Goal: Task Accomplishment & Management: Use online tool/utility

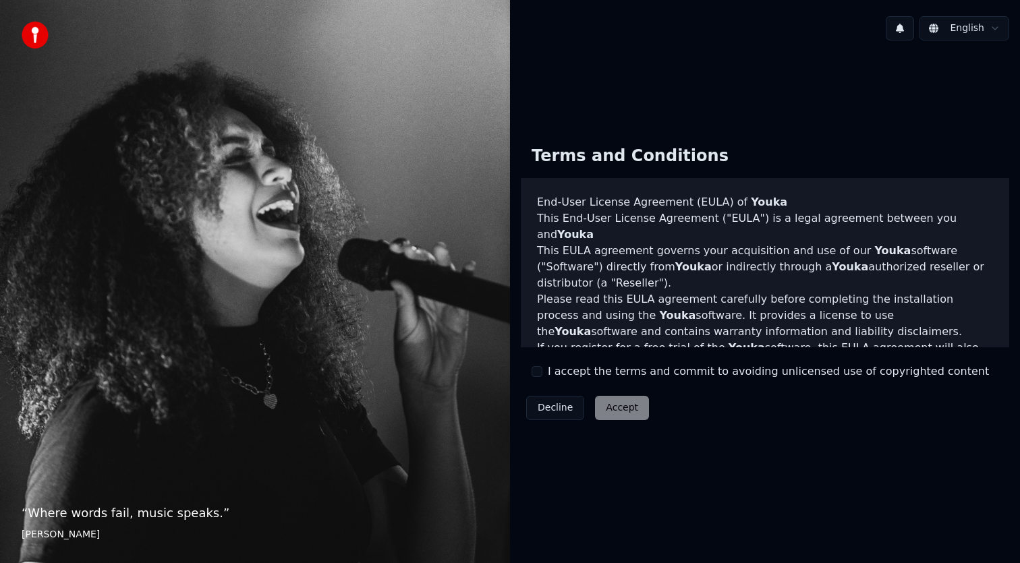
click at [565, 372] on label "I accept the terms and commit to avoiding unlicensed use of copyrighted content" at bounding box center [768, 372] width 441 height 16
click at [542, 372] on button "I accept the terms and commit to avoiding unlicensed use of copyrighted content" at bounding box center [537, 371] width 11 height 11
click at [630, 416] on button "Accept" at bounding box center [622, 408] width 54 height 24
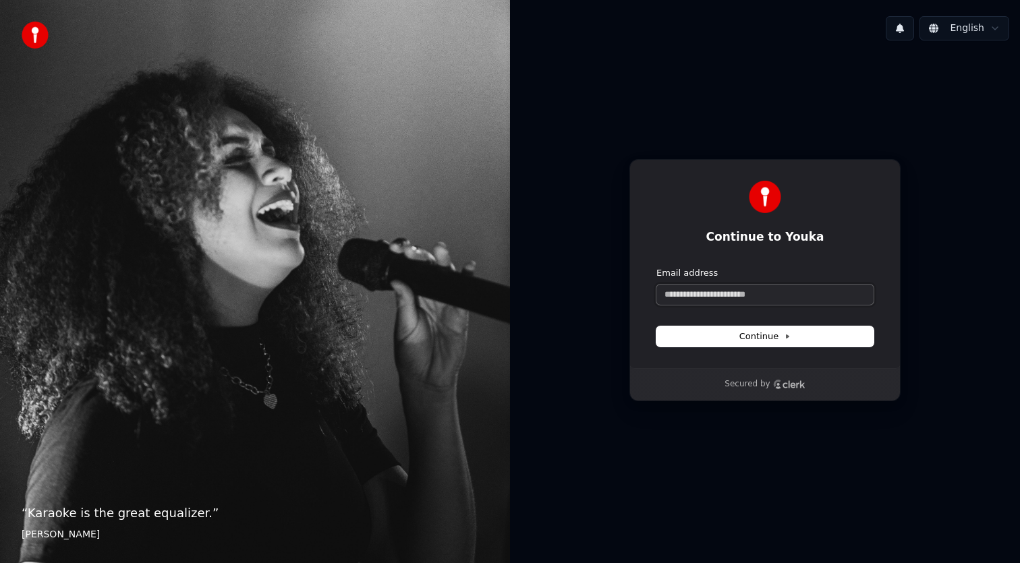
click at [723, 298] on input "Email address" at bounding box center [764, 295] width 217 height 20
click at [656, 267] on button "submit" at bounding box center [656, 267] width 0 height 0
type input "**********"
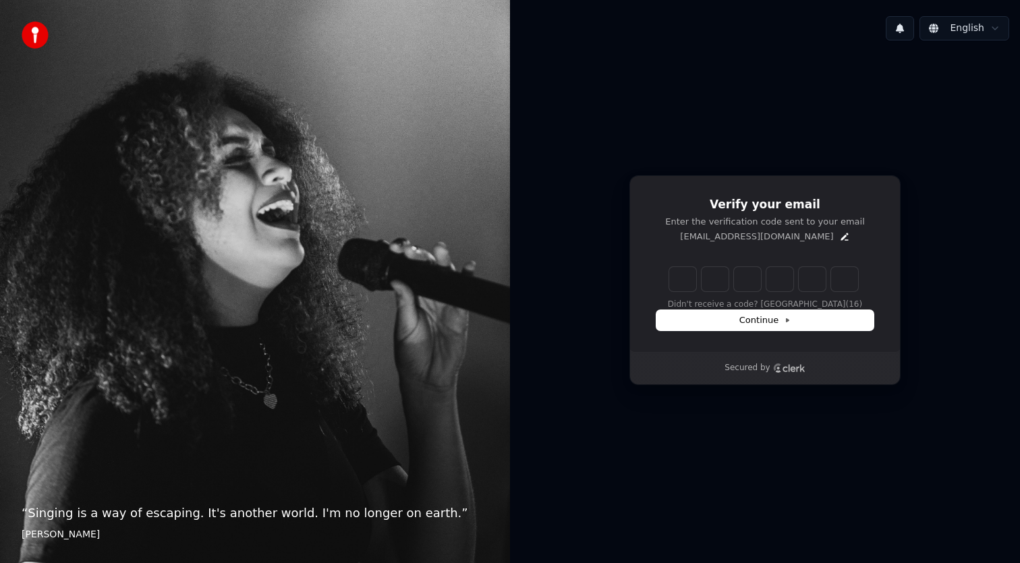
type input "******"
type input "*"
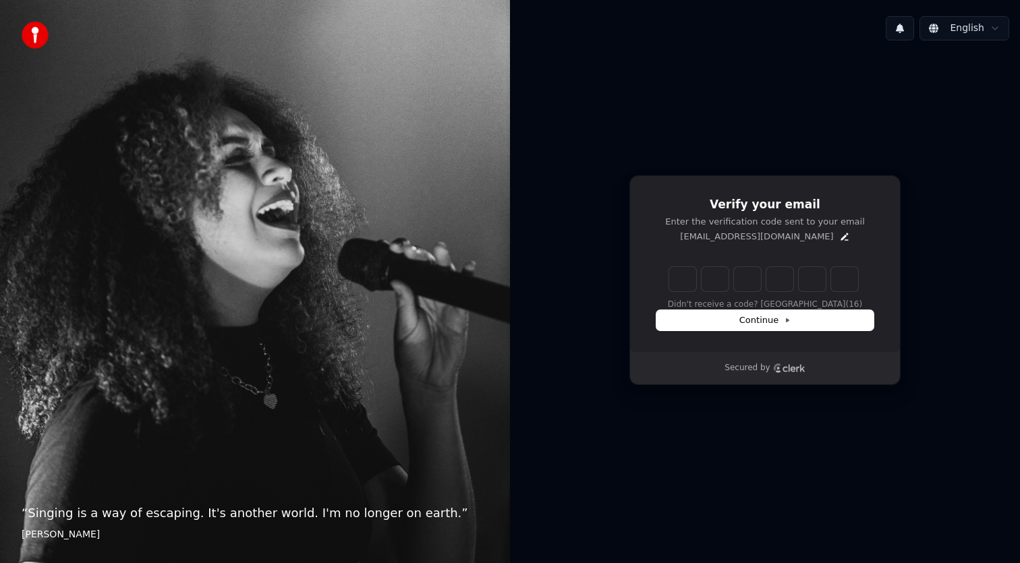
type input "*"
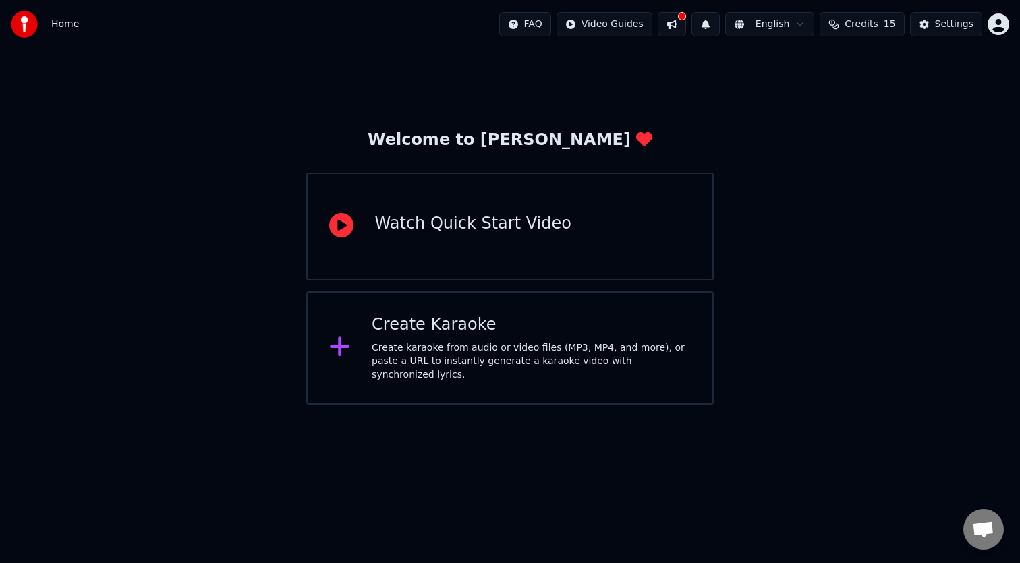
click at [476, 335] on div "Create Karaoke" at bounding box center [531, 325] width 319 height 22
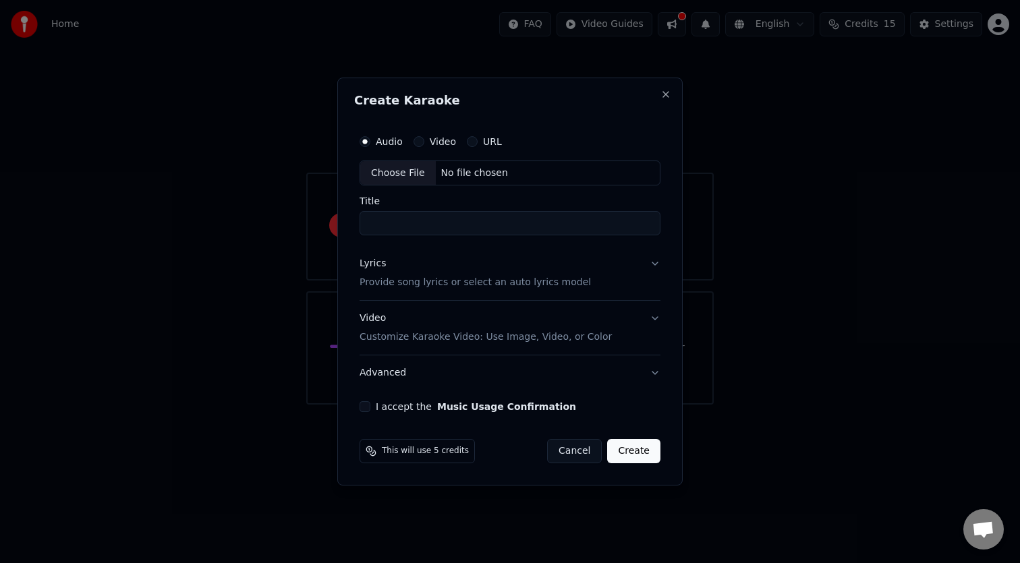
click at [418, 139] on button "Video" at bounding box center [419, 141] width 11 height 11
click at [379, 150] on div "Audio Video URL" at bounding box center [510, 141] width 301 height 27
click at [573, 453] on button "Cancel" at bounding box center [574, 451] width 55 height 24
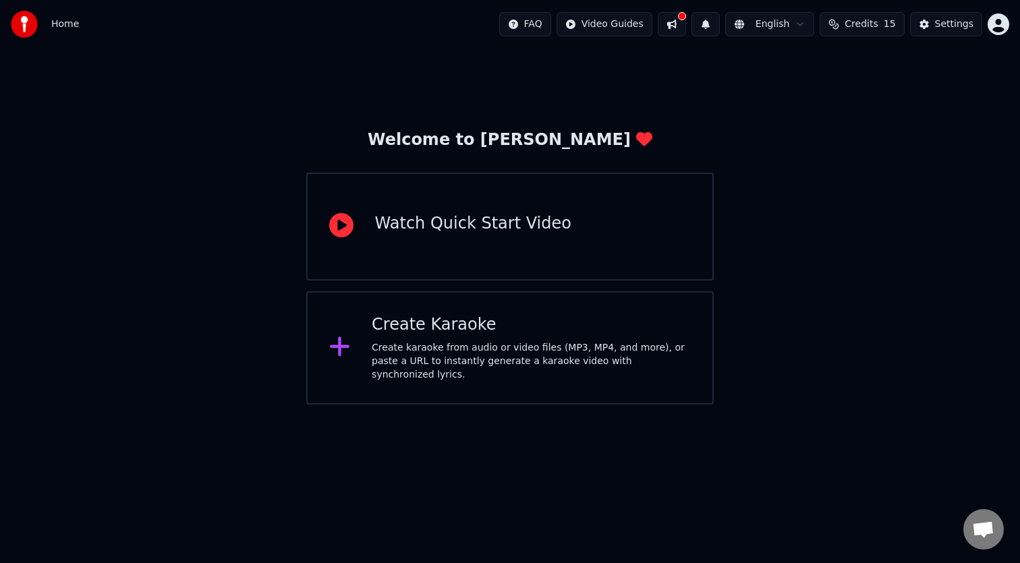
click at [481, 314] on div "Create Karaoke Create karaoke from audio or video files (MP3, MP4, and more), o…" at bounding box center [510, 347] width 408 height 113
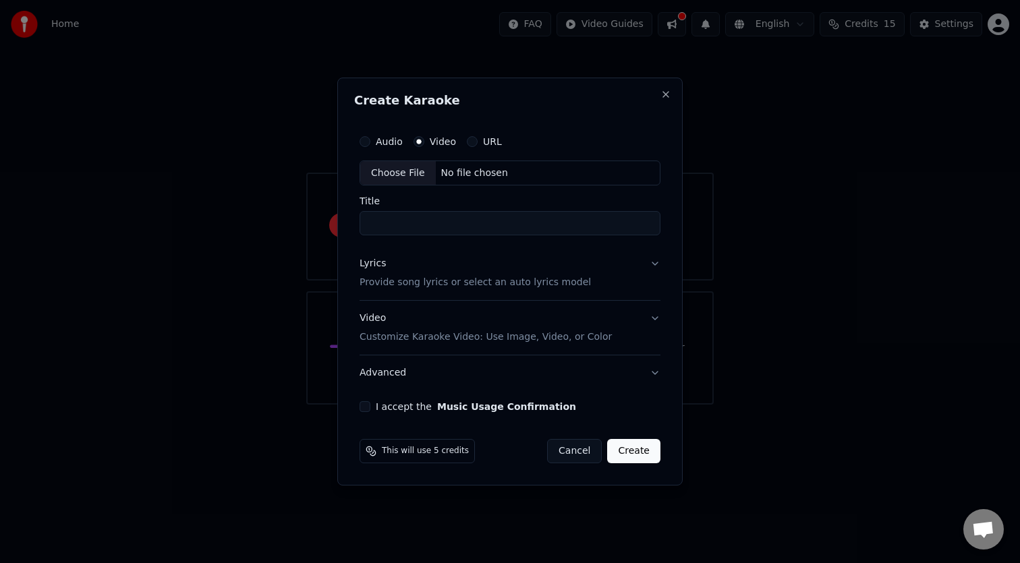
click at [540, 268] on div "Lyrics Provide song lyrics or select an auto lyrics model" at bounding box center [475, 274] width 231 height 32
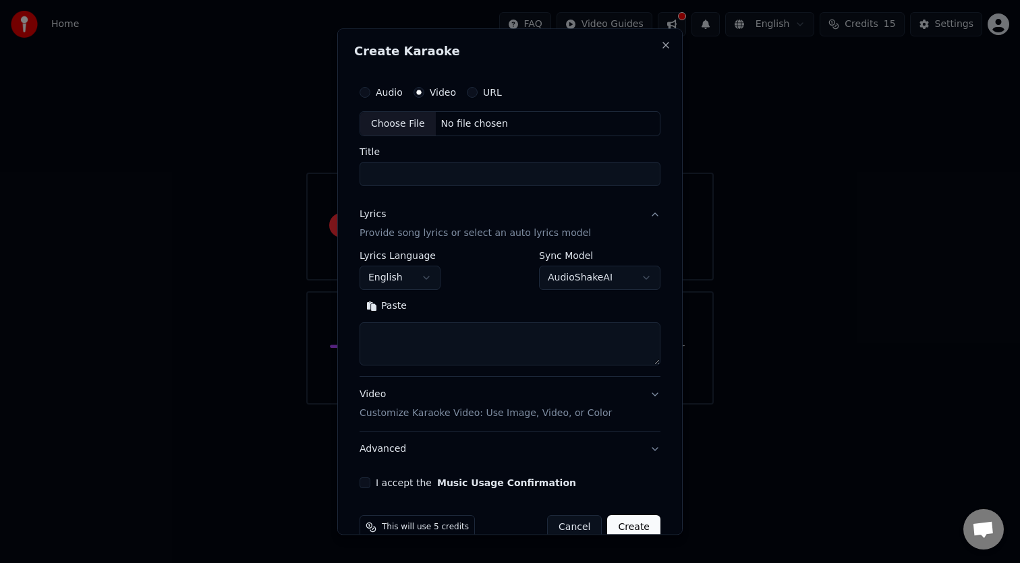
click at [420, 285] on body "**********" at bounding box center [510, 202] width 1020 height 405
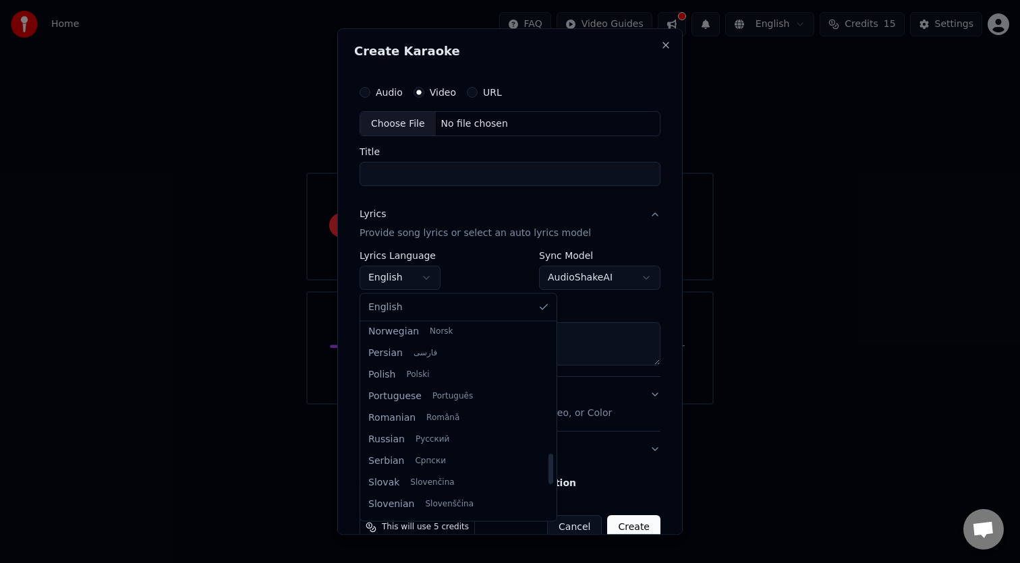
scroll to position [826, 0]
select select "**"
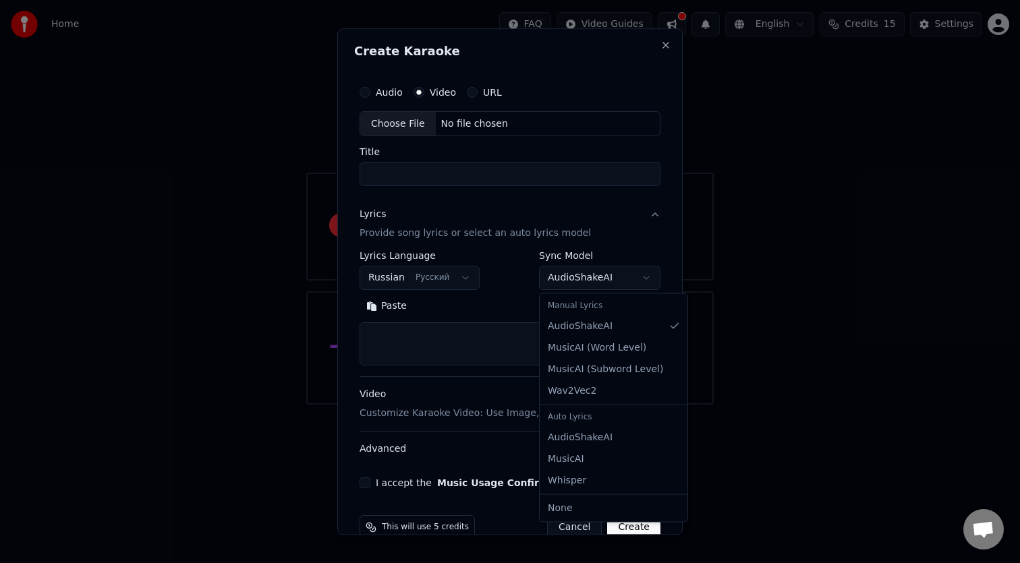
click at [588, 278] on body "**********" at bounding box center [510, 202] width 1020 height 405
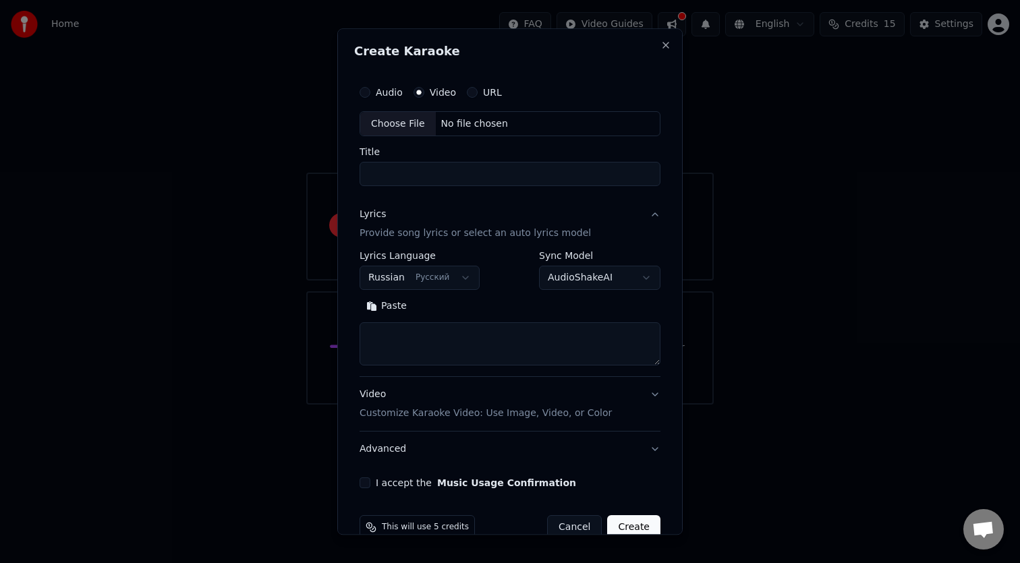
click at [588, 278] on body "**********" at bounding box center [510, 202] width 1020 height 405
click at [437, 342] on textarea at bounding box center [510, 344] width 301 height 43
click at [422, 324] on textarea at bounding box center [510, 344] width 301 height 43
paste textarea "**********"
type textarea "**********"
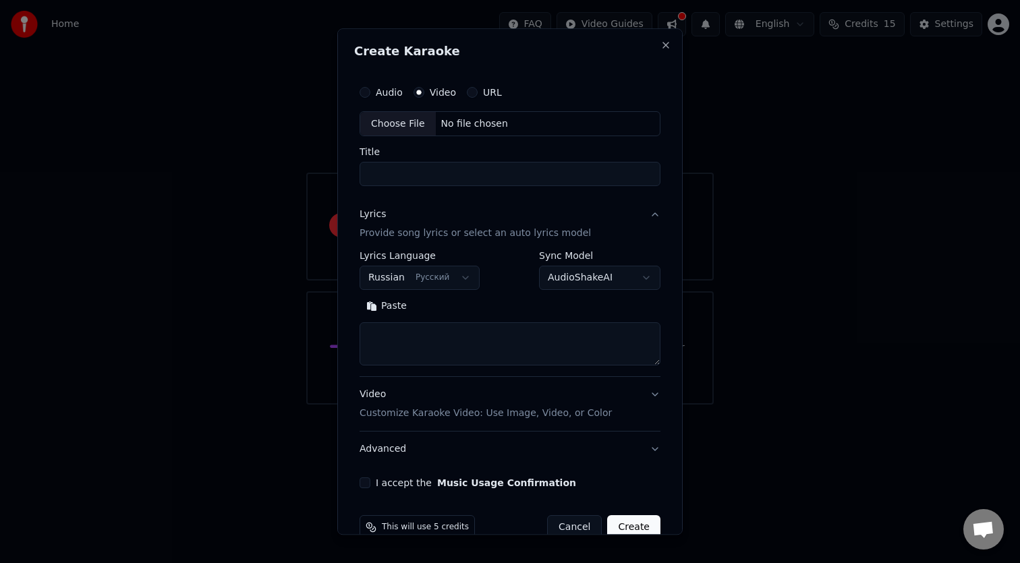
scroll to position [0, 0]
paste textarea "**********"
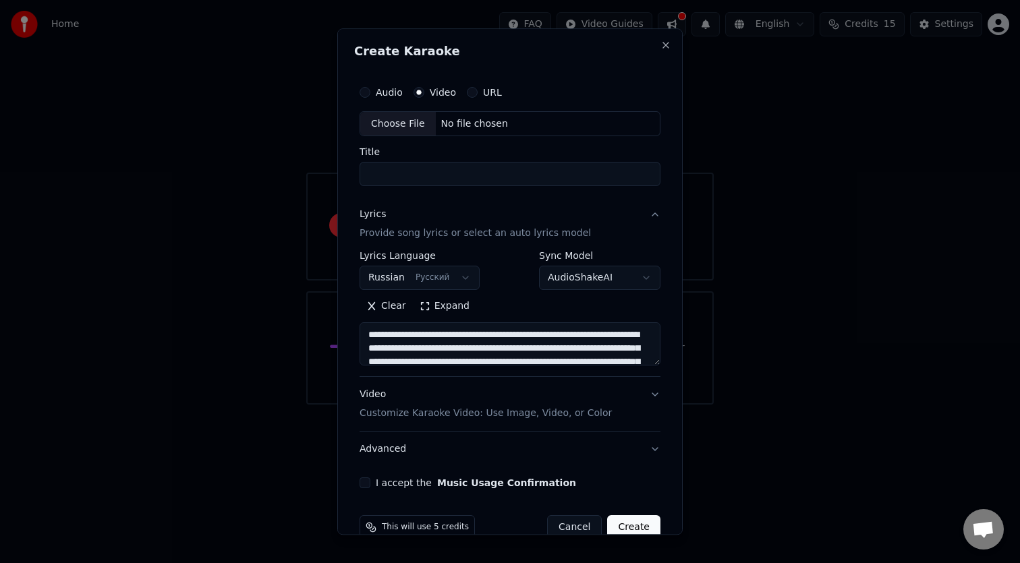
click at [554, 337] on textarea at bounding box center [510, 344] width 301 height 43
click at [503, 345] on textarea at bounding box center [510, 344] width 301 height 43
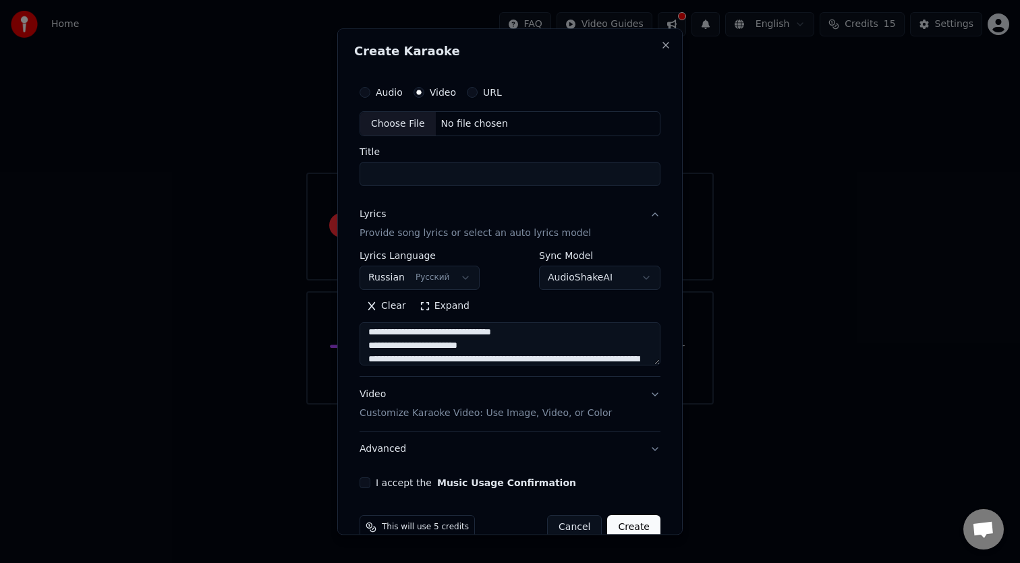
click at [486, 362] on textarea at bounding box center [510, 344] width 301 height 43
click at [472, 358] on textarea at bounding box center [510, 344] width 301 height 43
drag, startPoint x: 472, startPoint y: 358, endPoint x: 506, endPoint y: 378, distance: 40.3
click at [472, 358] on textarea at bounding box center [510, 344] width 301 height 43
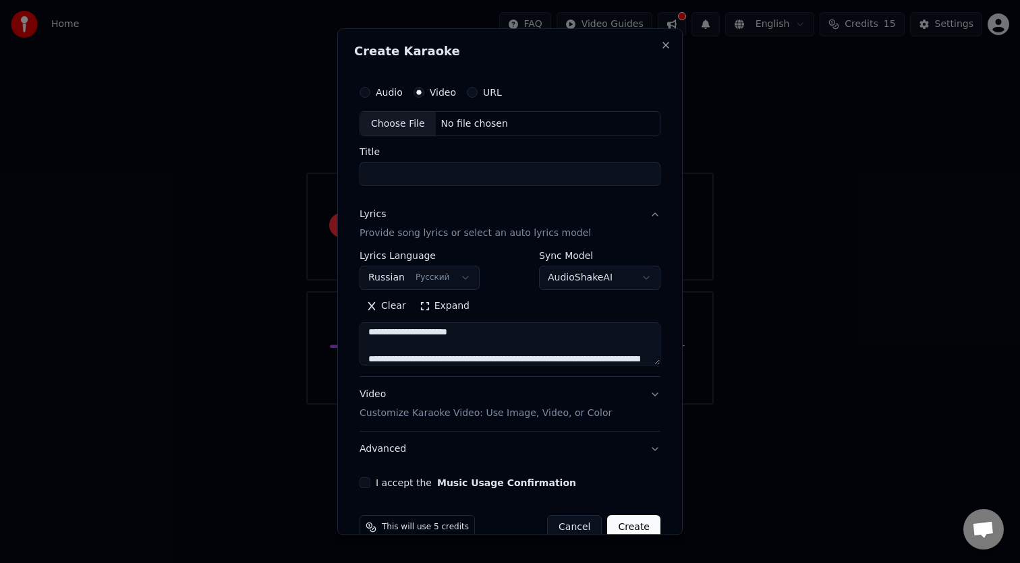
click at [538, 356] on textarea at bounding box center [510, 344] width 301 height 43
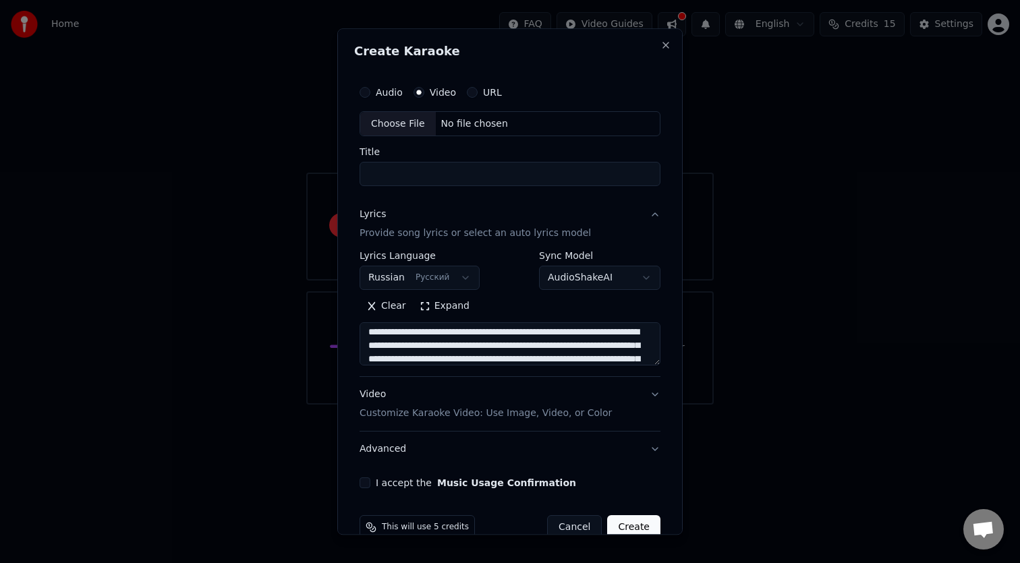
scroll to position [72, 0]
click at [493, 331] on textarea at bounding box center [510, 344] width 301 height 43
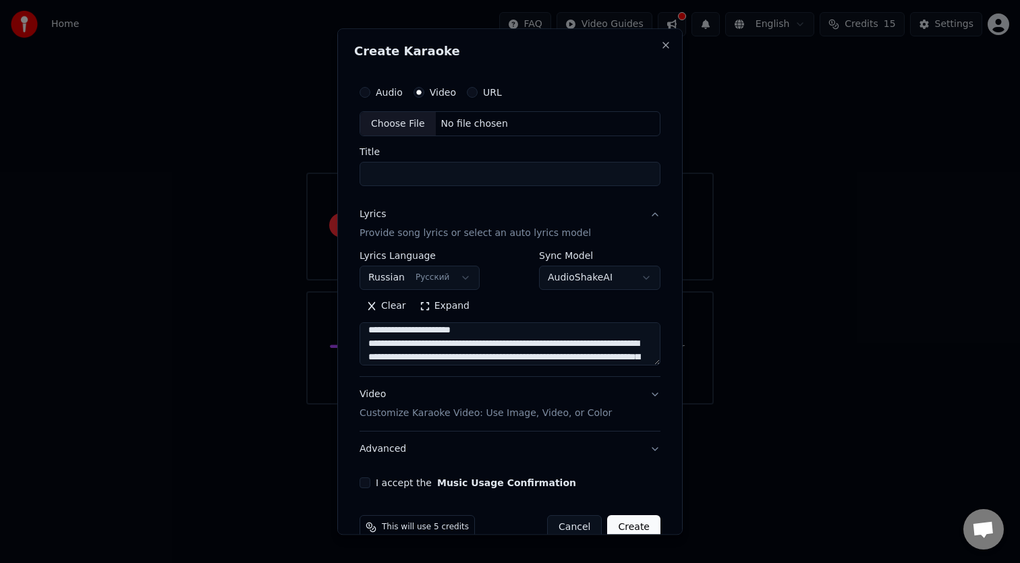
scroll to position [86, 0]
click at [483, 331] on textarea at bounding box center [510, 344] width 301 height 43
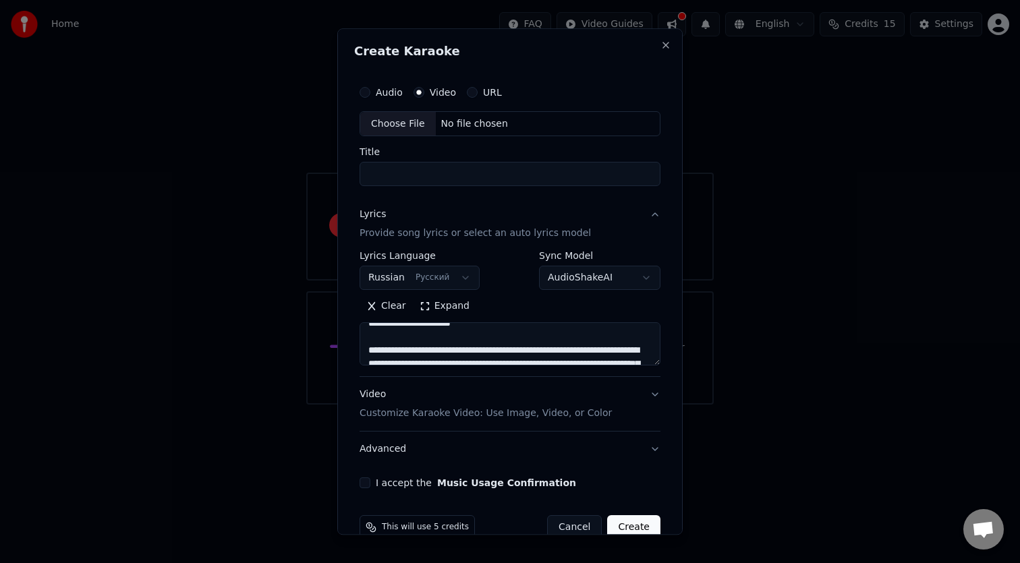
scroll to position [101, 0]
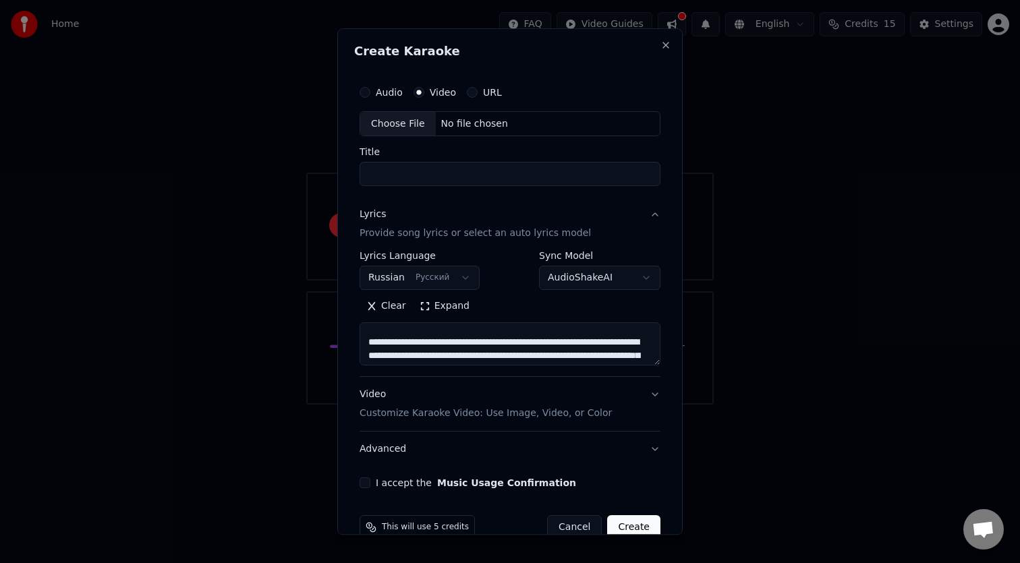
click at [495, 344] on textarea at bounding box center [510, 344] width 301 height 43
click at [485, 343] on textarea at bounding box center [510, 344] width 301 height 43
click at [488, 339] on textarea at bounding box center [510, 344] width 301 height 43
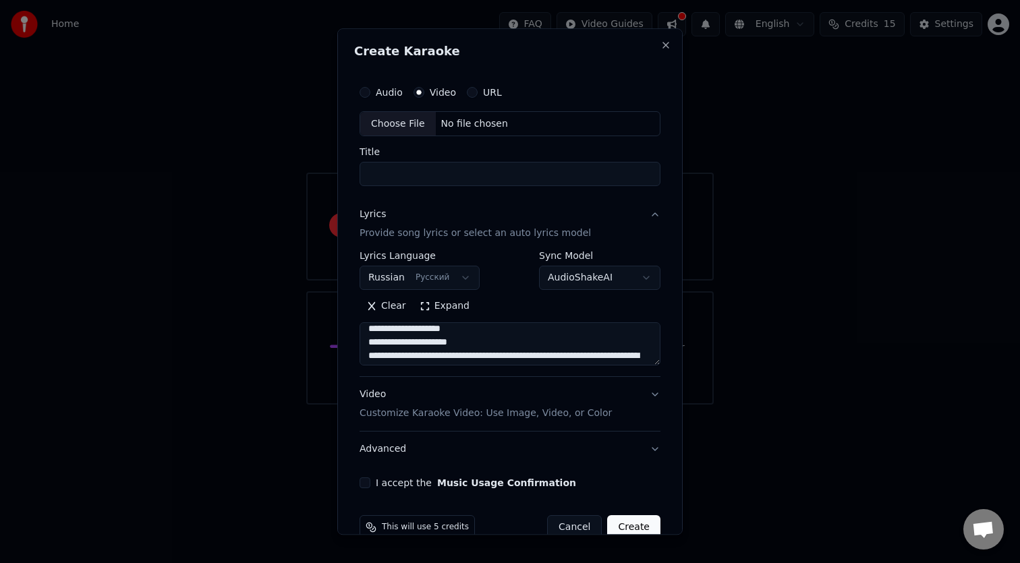
scroll to position [141, 0]
click at [516, 347] on textarea at bounding box center [510, 344] width 301 height 43
click at [522, 348] on textarea at bounding box center [510, 344] width 301 height 43
click at [621, 341] on textarea at bounding box center [510, 344] width 301 height 43
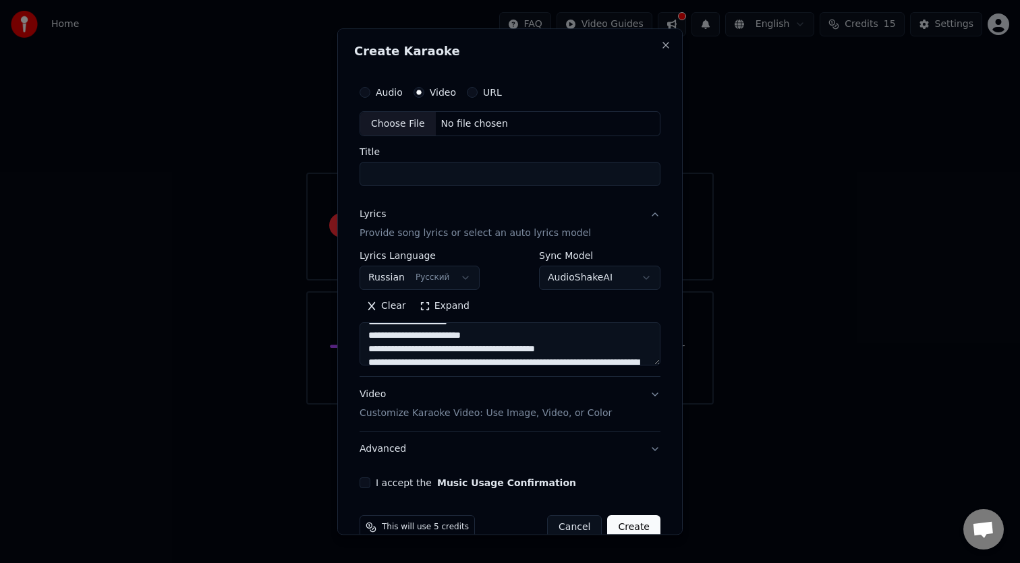
scroll to position [148, 0]
click at [482, 354] on textarea at bounding box center [510, 344] width 301 height 43
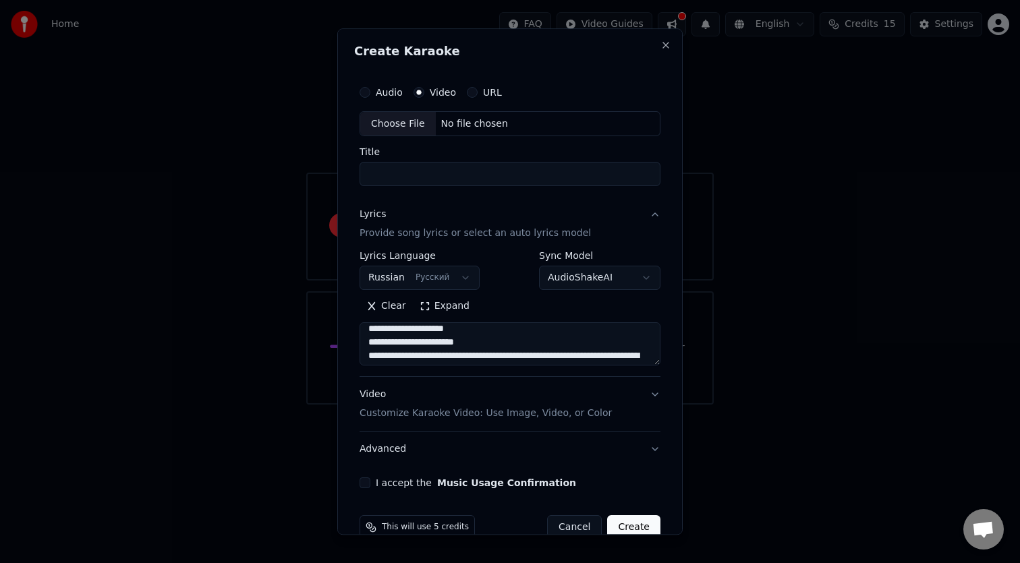
click at [511, 347] on textarea at bounding box center [510, 344] width 301 height 43
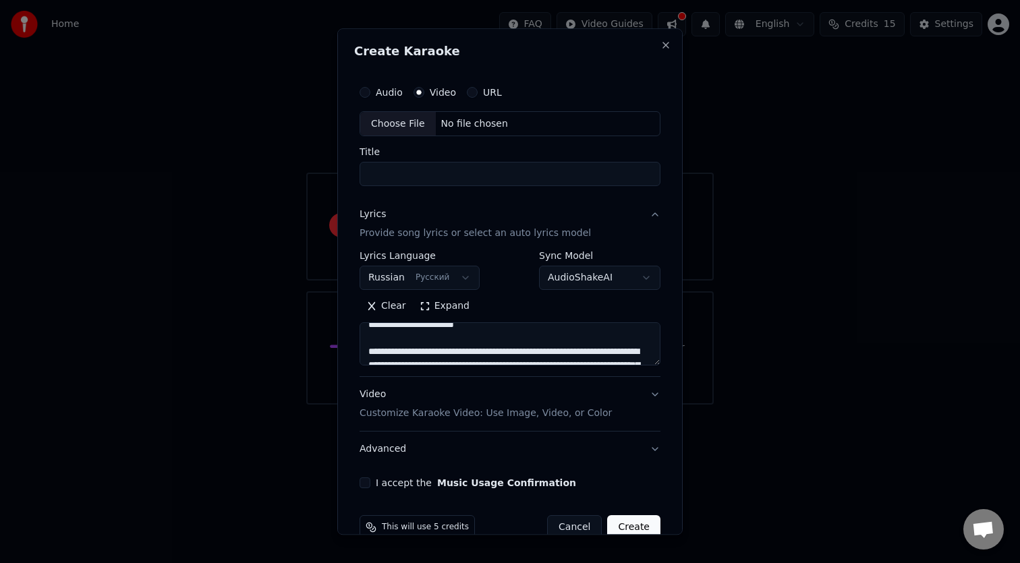
click at [480, 350] on textarea at bounding box center [510, 344] width 301 height 43
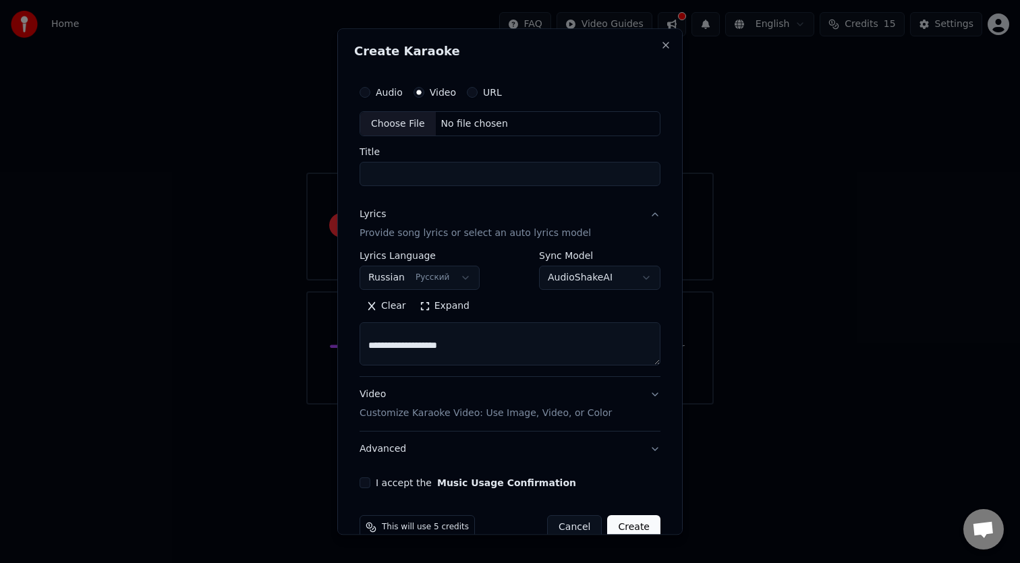
scroll to position [205, 0]
click at [551, 356] on textarea at bounding box center [510, 344] width 301 height 43
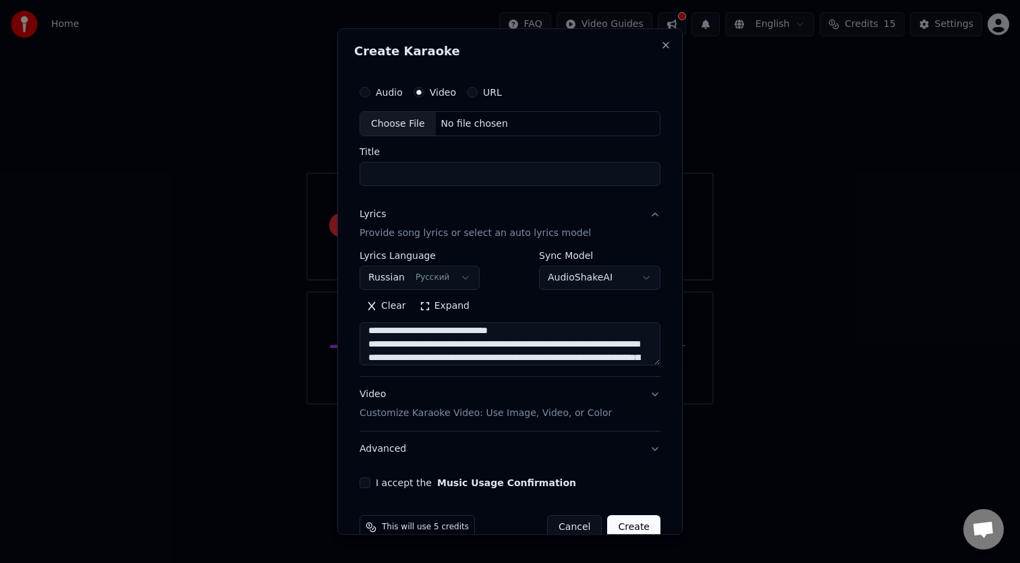
click at [524, 339] on textarea at bounding box center [510, 344] width 301 height 43
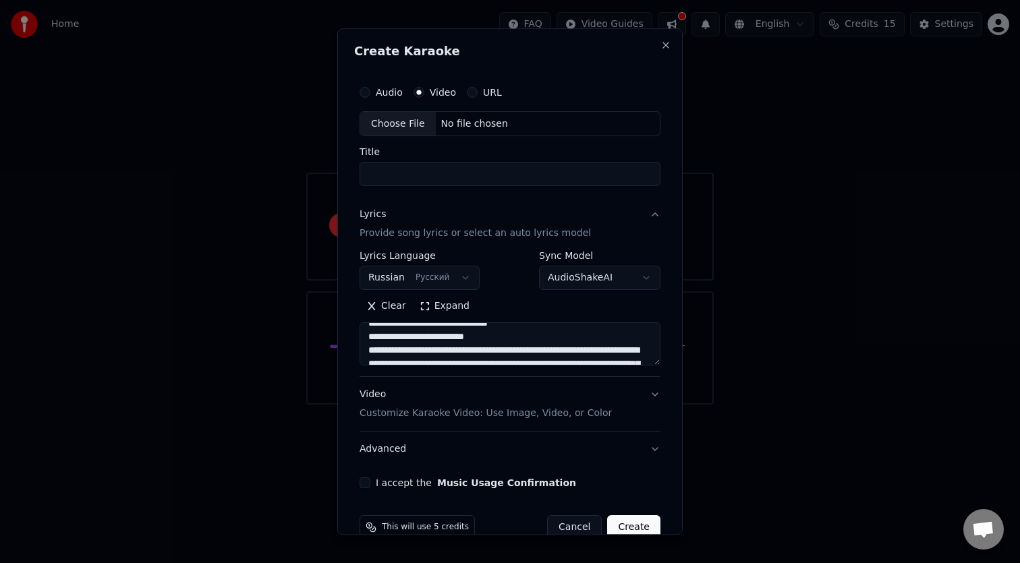
scroll to position [244, 0]
click at [485, 349] on textarea at bounding box center [510, 344] width 301 height 43
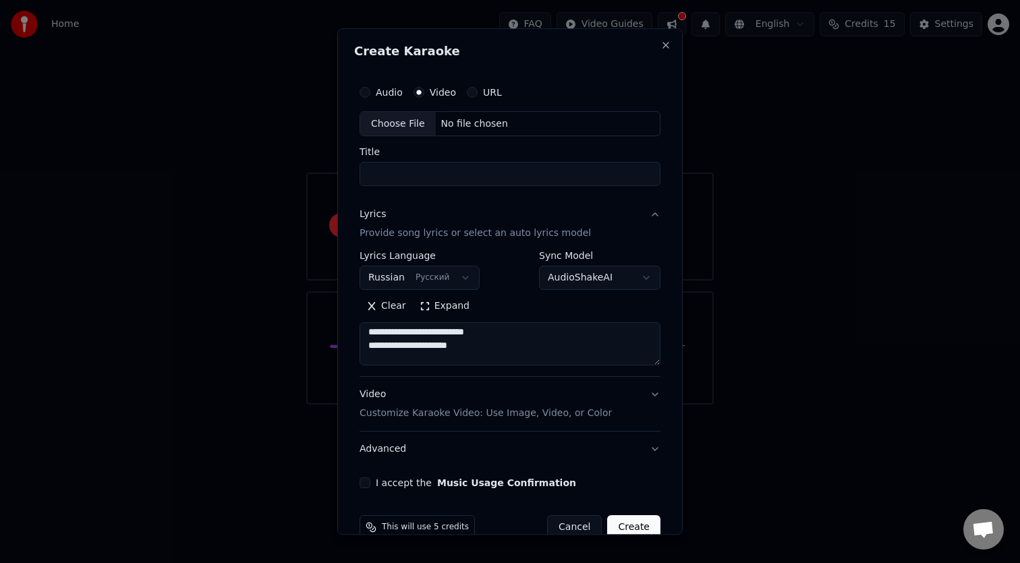
scroll to position [259, 0]
click at [461, 351] on textarea at bounding box center [510, 344] width 301 height 43
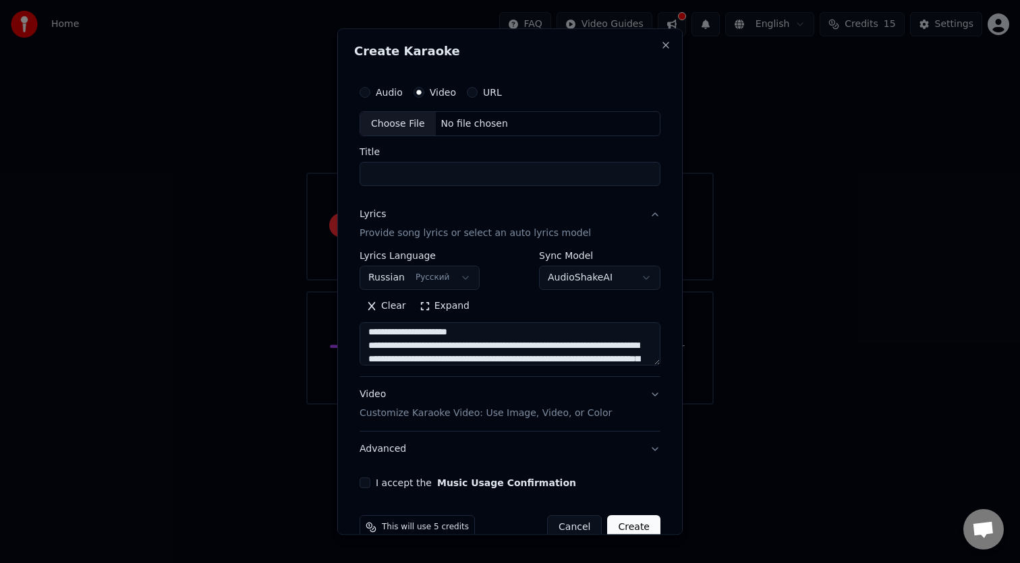
click at [535, 339] on textarea at bounding box center [510, 344] width 301 height 43
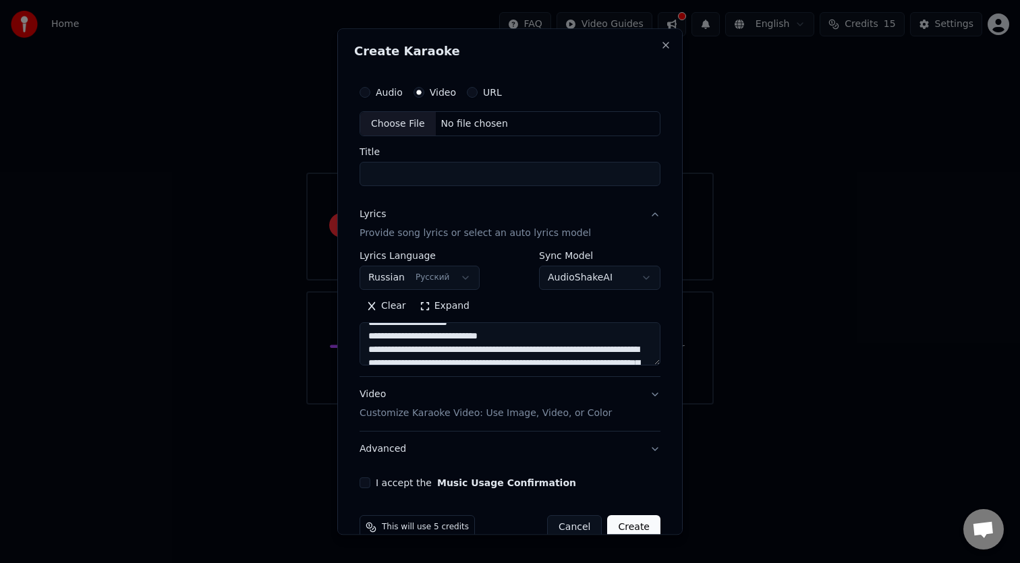
scroll to position [273, 0]
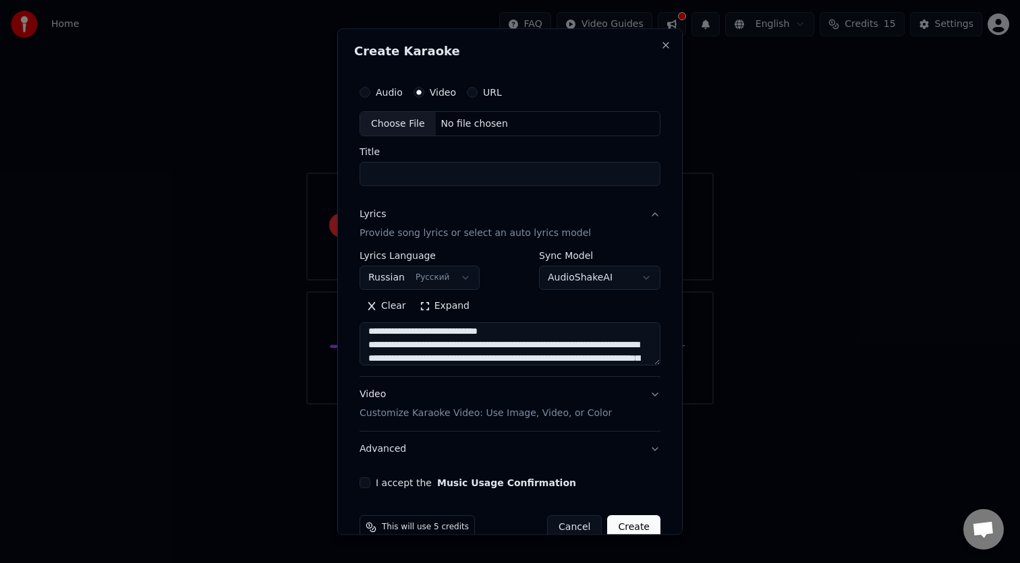
click at [493, 348] on textarea at bounding box center [510, 344] width 301 height 43
click at [477, 356] on textarea at bounding box center [510, 344] width 301 height 43
click at [511, 360] on textarea at bounding box center [510, 344] width 301 height 43
click at [522, 362] on textarea at bounding box center [510, 344] width 301 height 43
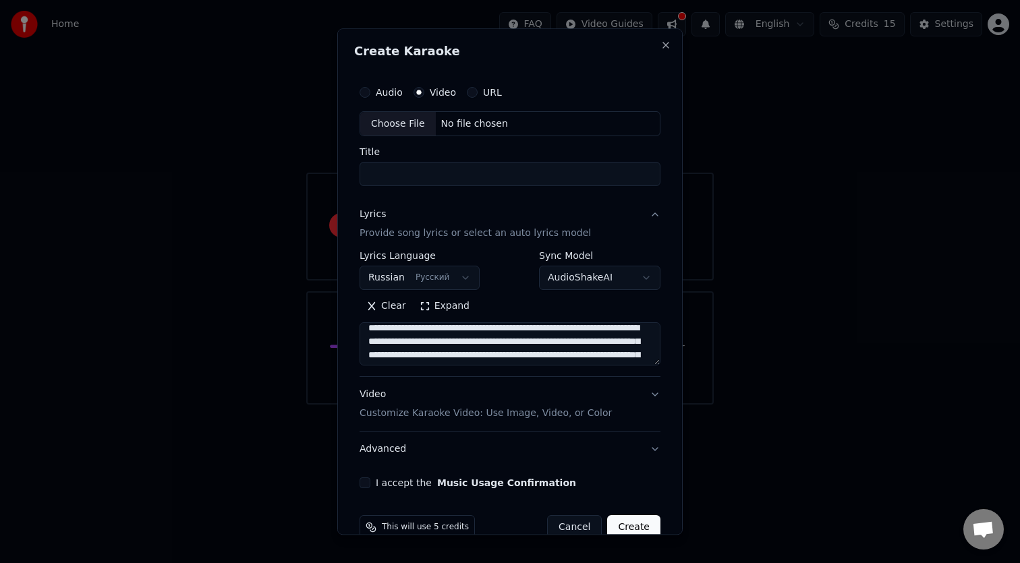
click at [513, 329] on textarea at bounding box center [510, 344] width 301 height 43
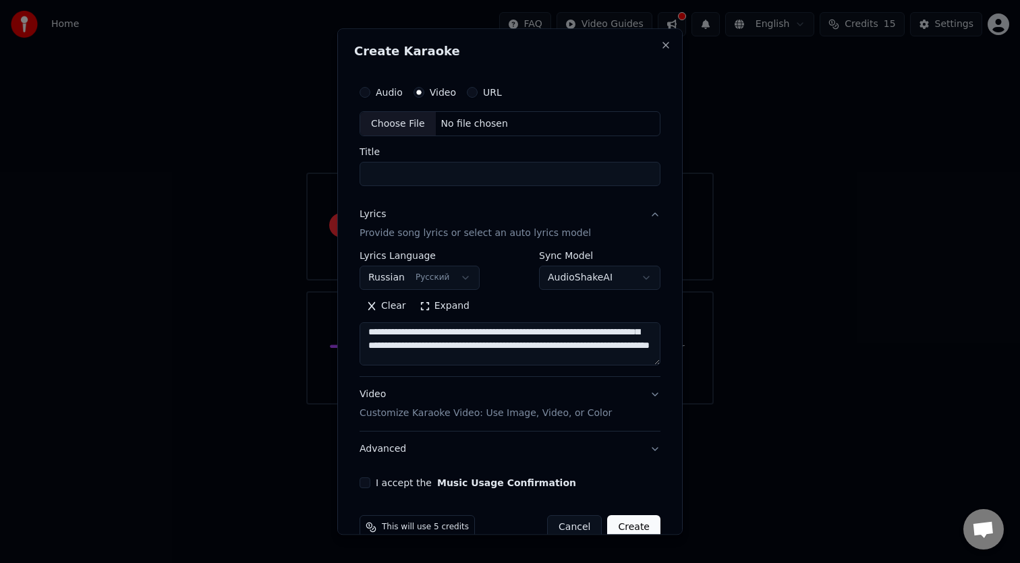
drag, startPoint x: 524, startPoint y: 330, endPoint x: 478, endPoint y: 366, distance: 59.1
click at [478, 366] on div "**********" at bounding box center [510, 314] width 301 height 125
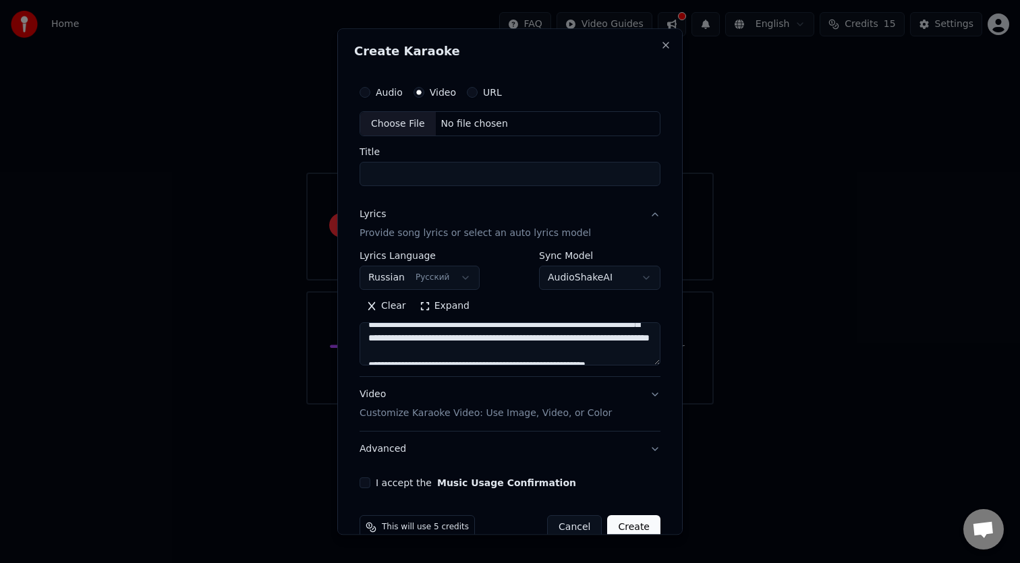
click at [488, 345] on textarea at bounding box center [510, 344] width 301 height 43
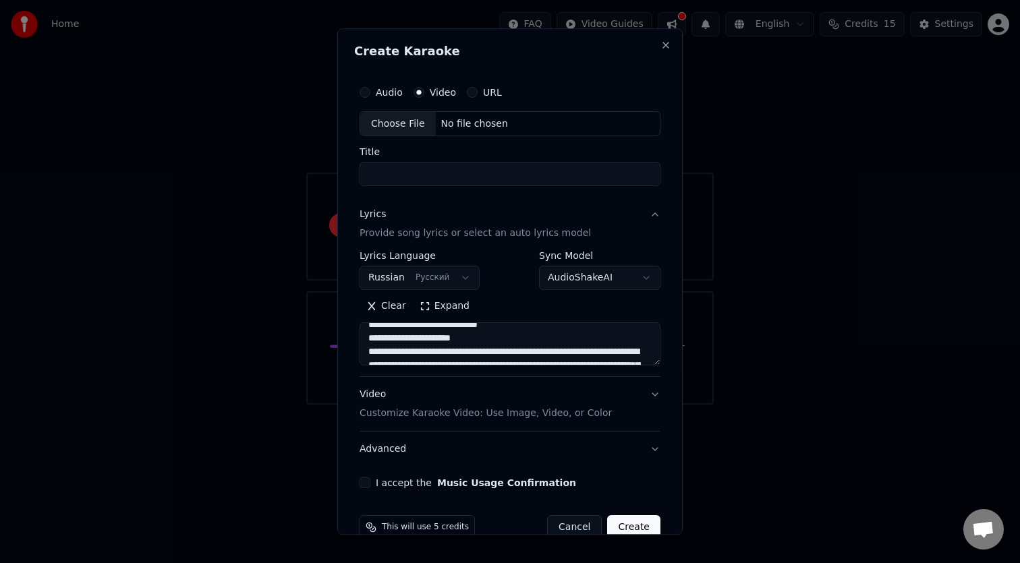
scroll to position [281, 0]
drag, startPoint x: 524, startPoint y: 353, endPoint x: 470, endPoint y: 352, distance: 53.3
click at [470, 352] on textarea at bounding box center [510, 344] width 301 height 43
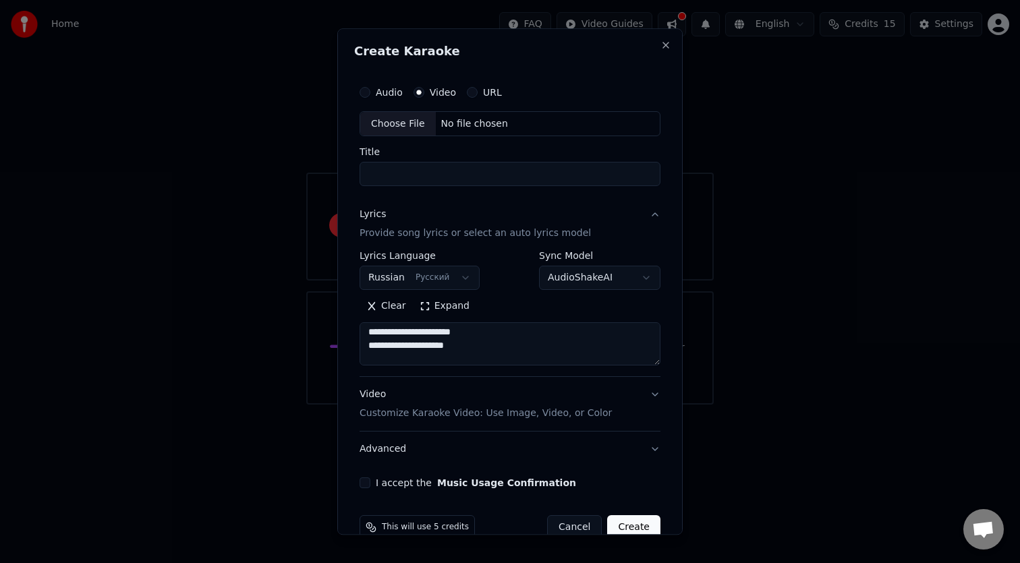
scroll to position [300, 0]
click at [495, 360] on textarea at bounding box center [510, 344] width 301 height 43
click at [513, 344] on textarea at bounding box center [510, 344] width 301 height 43
click at [485, 357] on textarea at bounding box center [510, 344] width 301 height 43
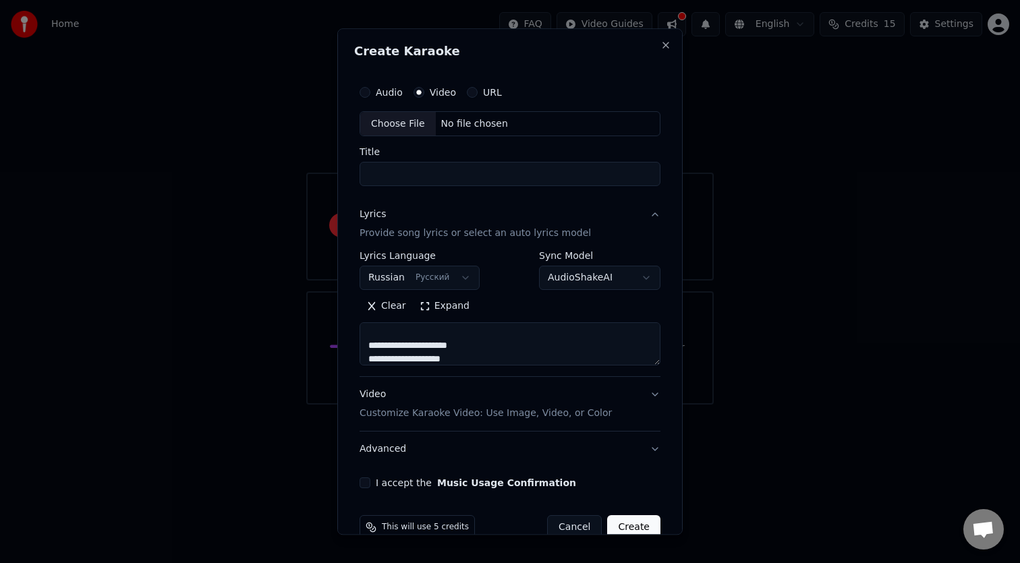
scroll to position [327, 0]
click at [492, 356] on textarea at bounding box center [510, 344] width 301 height 43
click at [517, 361] on textarea at bounding box center [510, 344] width 301 height 43
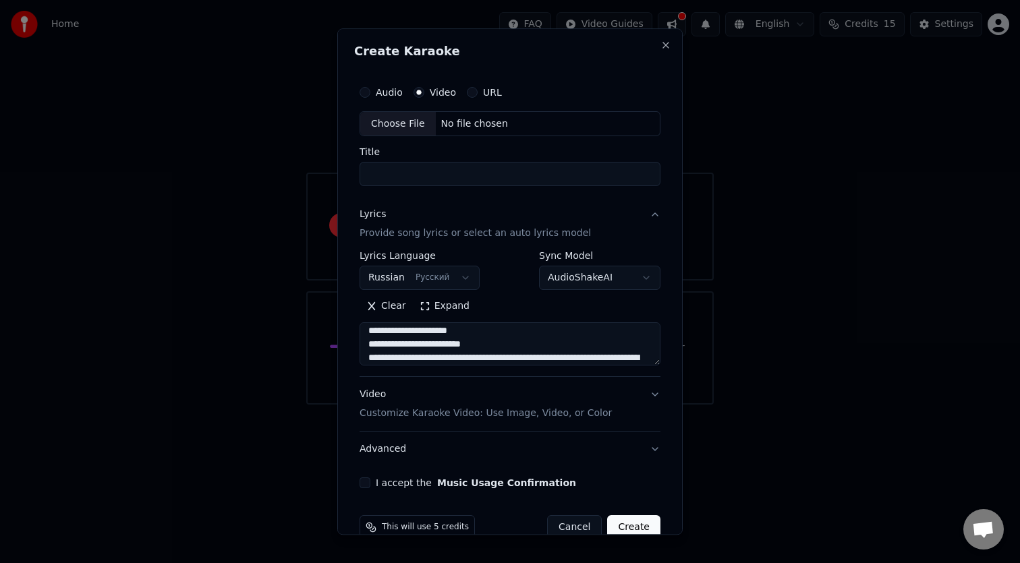
click at [487, 356] on textarea at bounding box center [510, 344] width 301 height 43
click at [505, 358] on textarea at bounding box center [510, 344] width 301 height 43
click at [476, 356] on textarea at bounding box center [510, 344] width 301 height 43
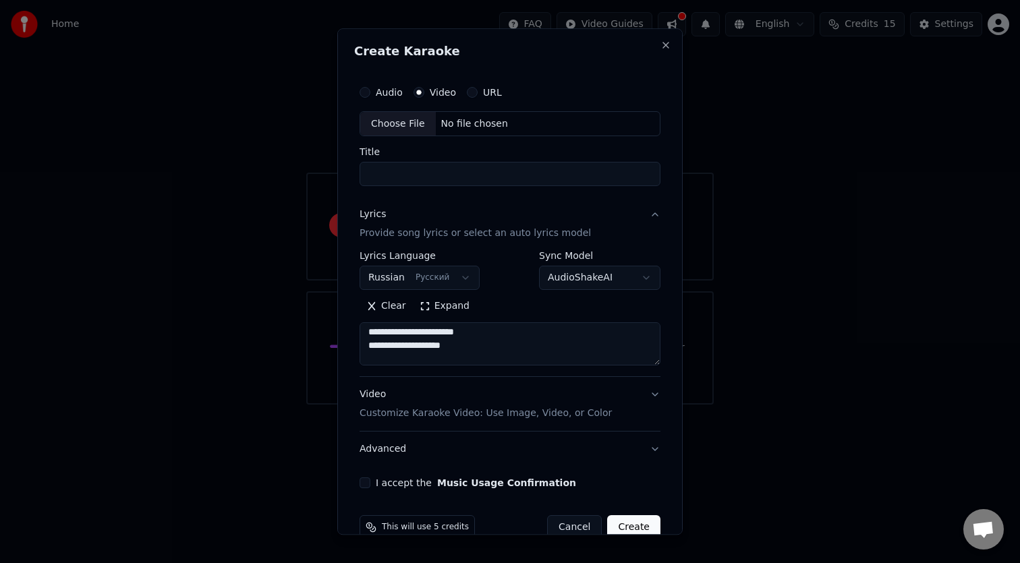
scroll to position [407, 0]
click at [478, 347] on textarea at bounding box center [510, 344] width 301 height 43
click at [382, 357] on textarea at bounding box center [510, 344] width 301 height 43
click at [496, 362] on textarea at bounding box center [510, 344] width 301 height 43
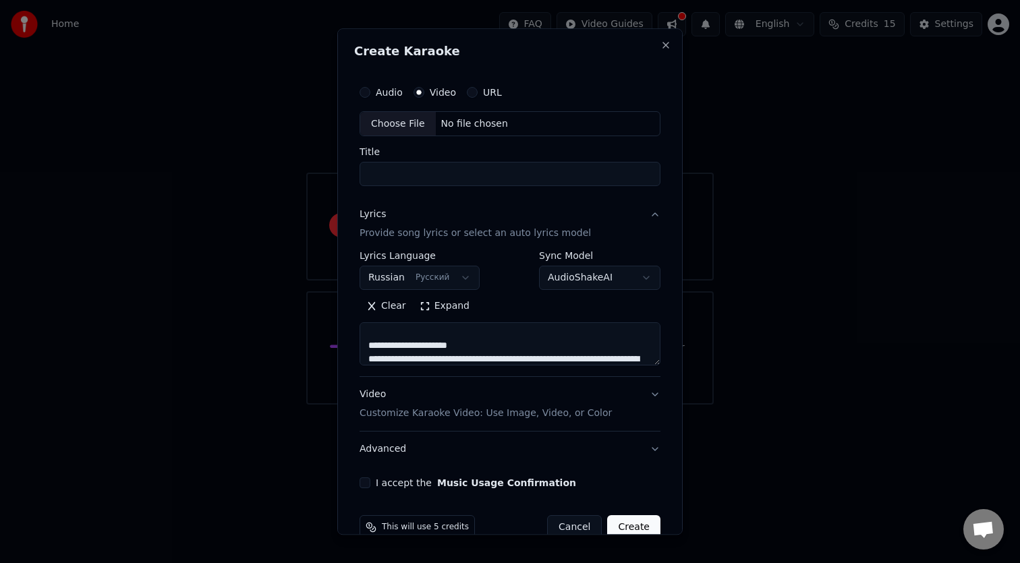
click at [486, 360] on textarea at bounding box center [510, 344] width 301 height 43
click at [494, 362] on textarea at bounding box center [510, 344] width 301 height 43
click at [515, 359] on textarea at bounding box center [510, 344] width 301 height 43
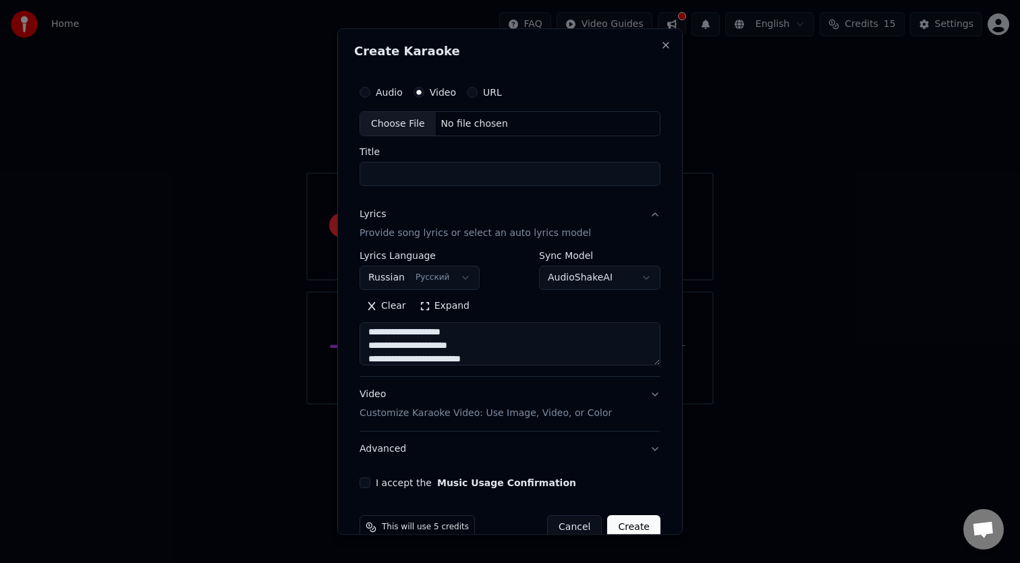
scroll to position [461, 0]
click at [489, 360] on textarea at bounding box center [510, 344] width 301 height 43
click at [507, 361] on textarea at bounding box center [510, 344] width 301 height 43
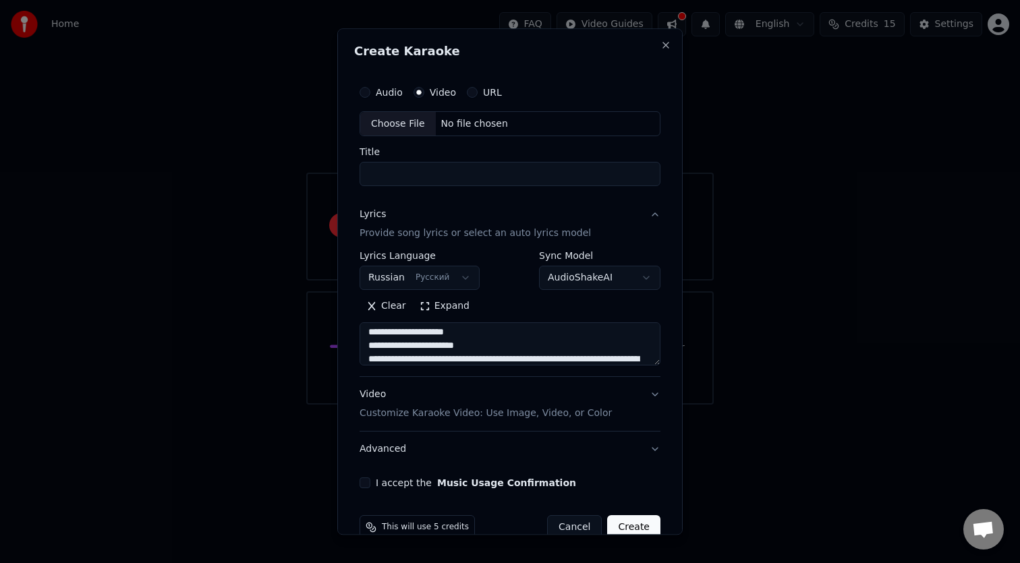
click at [476, 356] on textarea at bounding box center [510, 344] width 301 height 43
click at [378, 360] on textarea at bounding box center [510, 344] width 301 height 43
click at [383, 360] on textarea at bounding box center [510, 344] width 301 height 43
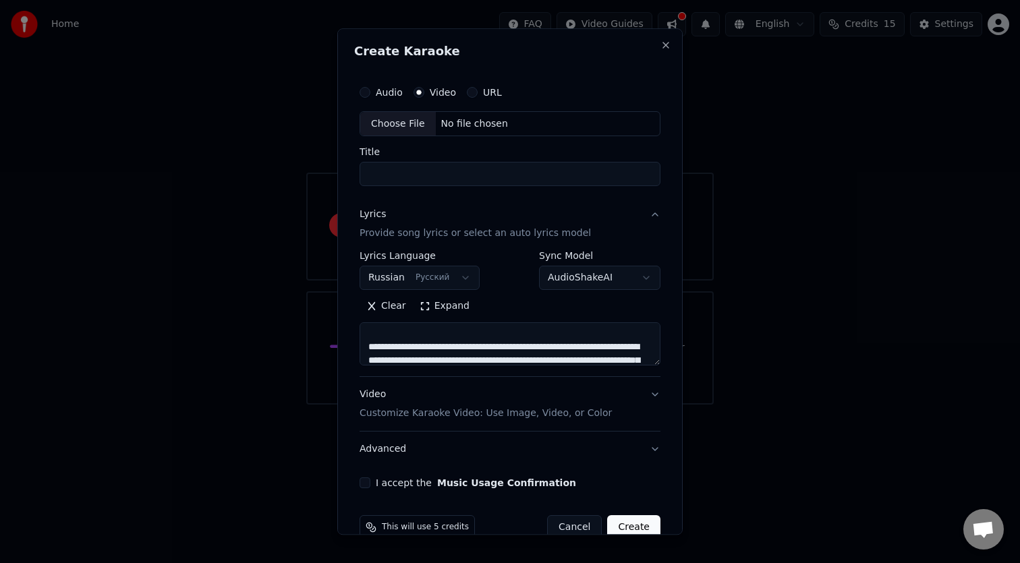
click at [428, 345] on textarea at bounding box center [510, 344] width 301 height 43
click at [445, 320] on div "Clear Expand" at bounding box center [510, 331] width 301 height 70
click at [457, 339] on textarea at bounding box center [510, 344] width 301 height 43
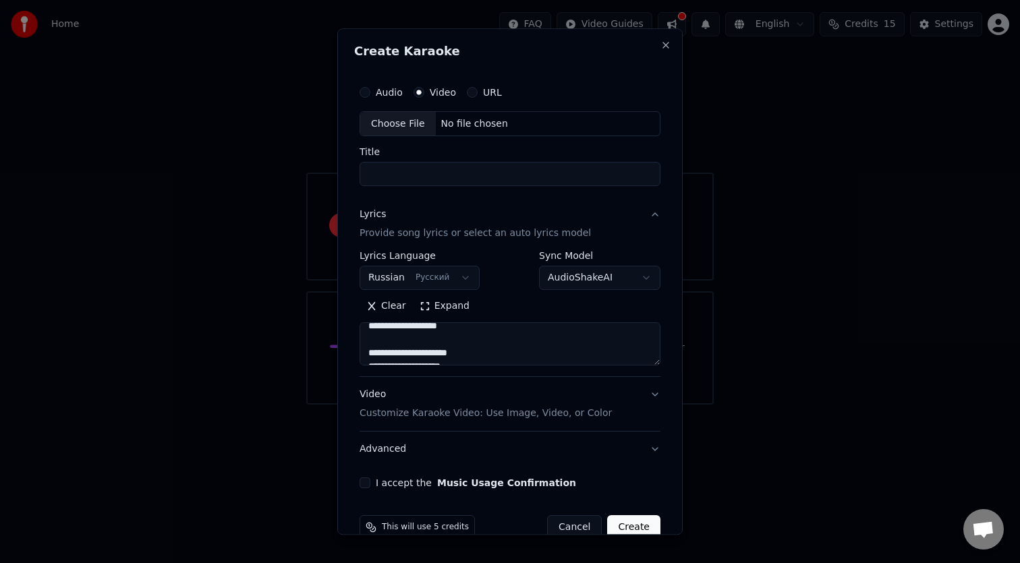
scroll to position [415, 0]
click at [479, 329] on textarea at bounding box center [510, 344] width 301 height 43
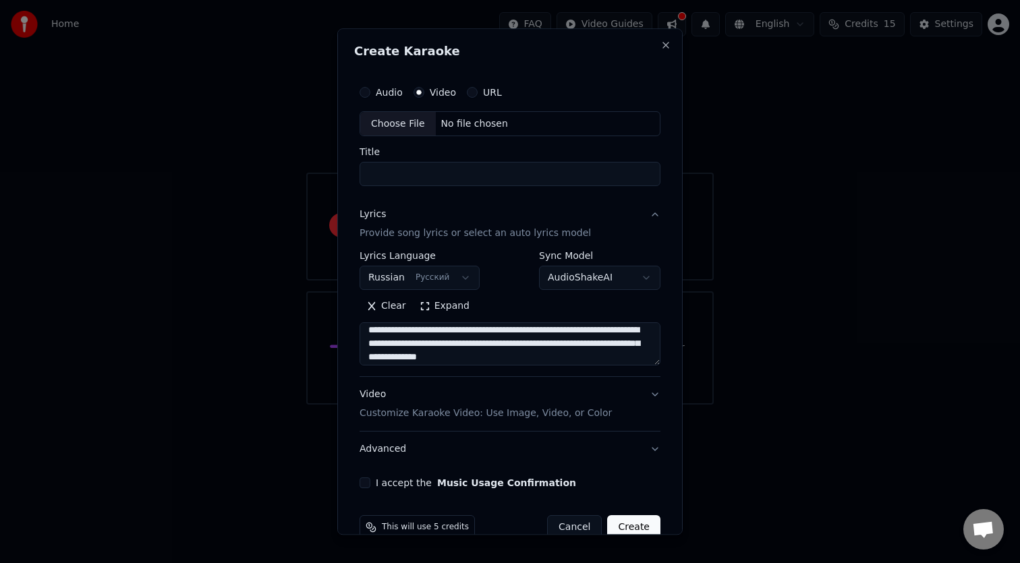
click at [658, 370] on div "**********" at bounding box center [510, 314] width 301 height 125
drag, startPoint x: 658, startPoint y: 365, endPoint x: 664, endPoint y: 407, distance: 42.2
click at [664, 407] on div "**********" at bounding box center [510, 284] width 312 height 421
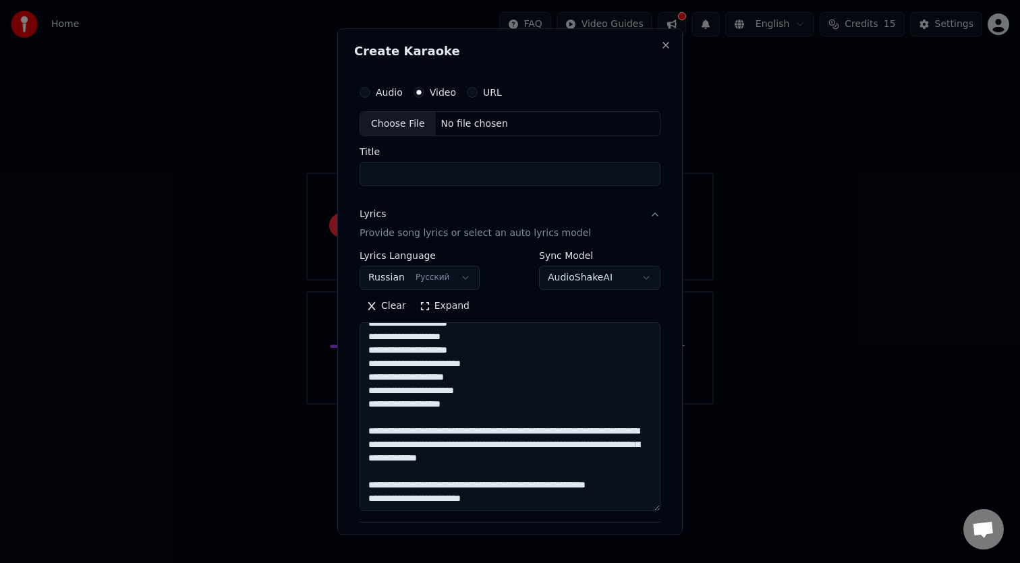
drag, startPoint x: 657, startPoint y: 362, endPoint x: 648, endPoint y: 510, distance: 148.1
click at [648, 510] on textarea at bounding box center [510, 417] width 301 height 189
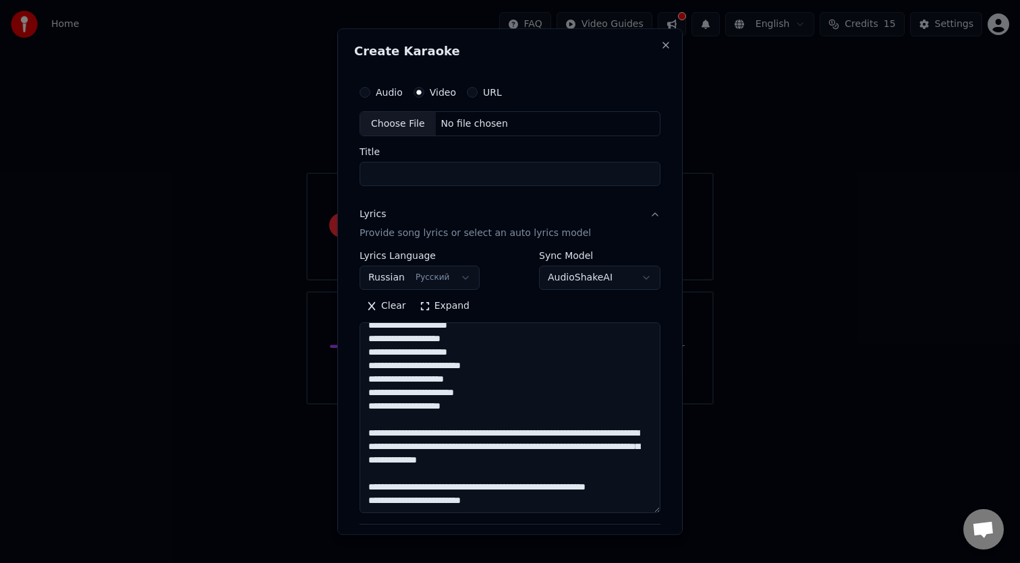
click at [587, 397] on textarea at bounding box center [510, 418] width 301 height 191
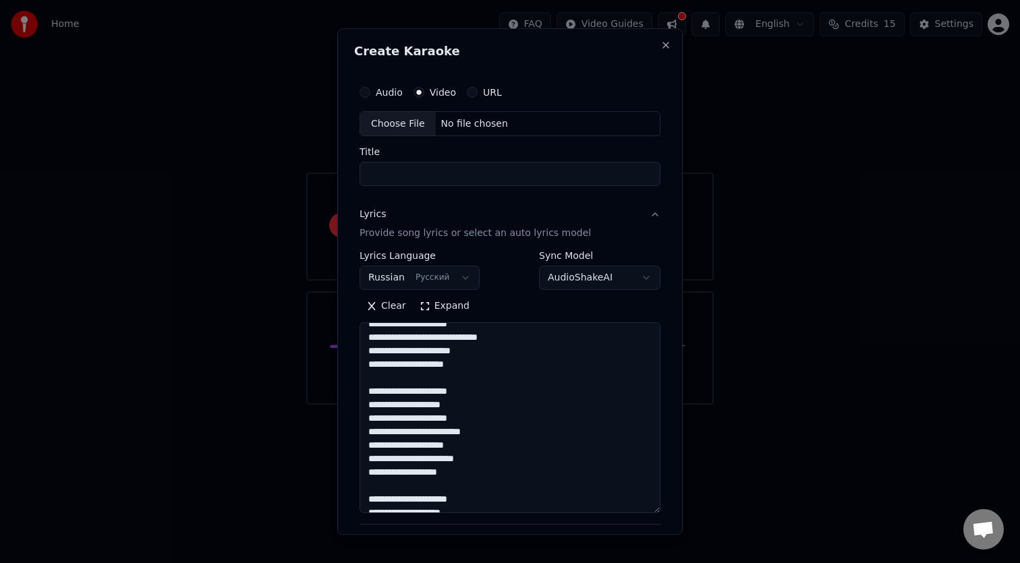
scroll to position [272, 0]
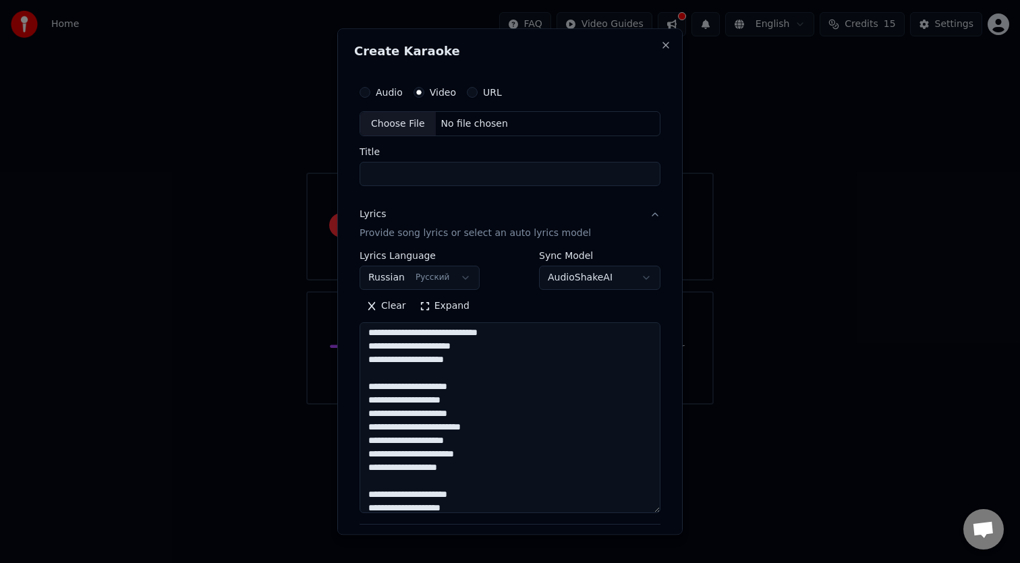
click at [437, 391] on textarea at bounding box center [510, 418] width 301 height 191
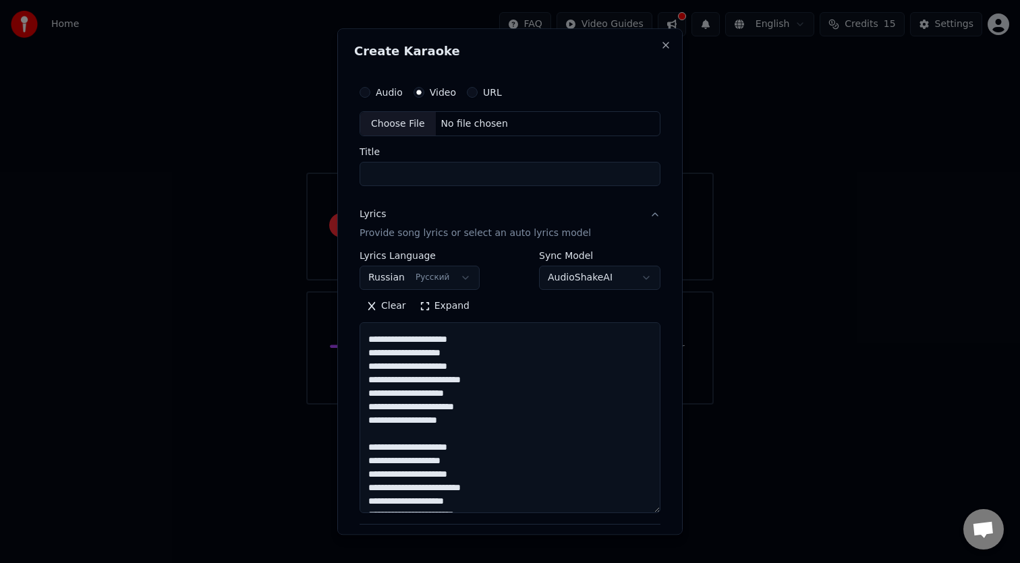
scroll to position [330, 0]
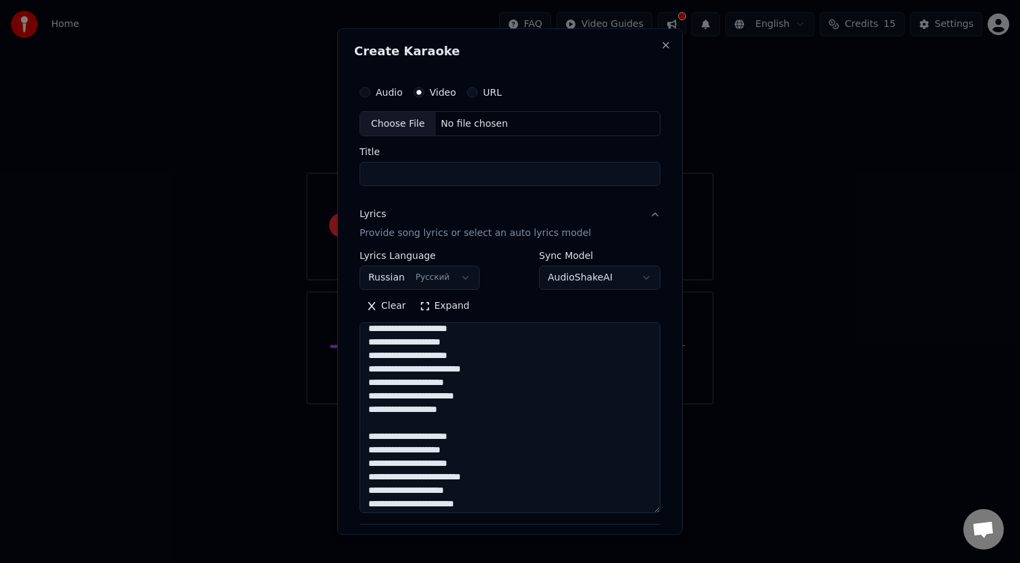
click at [498, 350] on textarea at bounding box center [510, 418] width 301 height 191
click at [468, 385] on textarea at bounding box center [510, 418] width 301 height 191
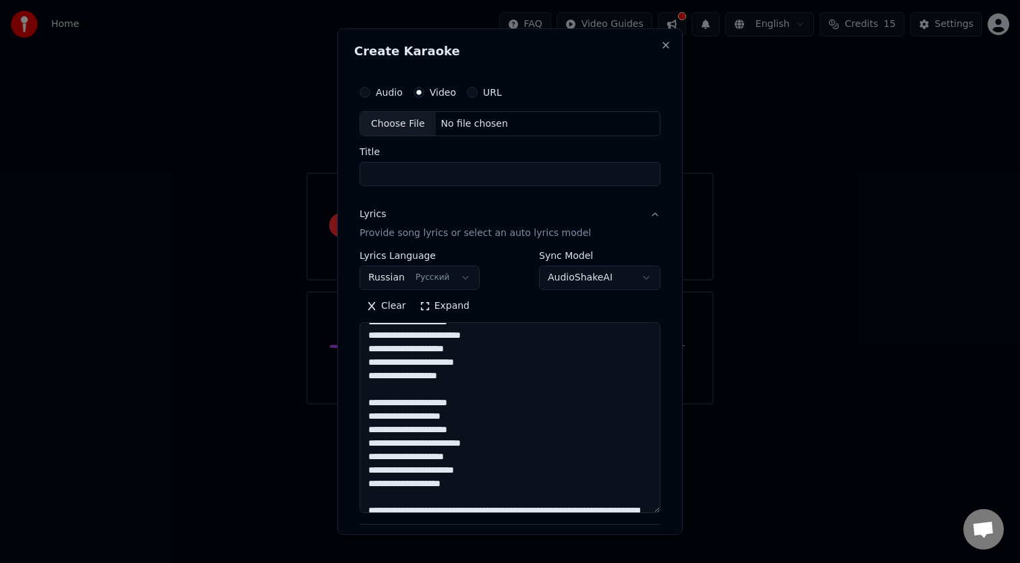
scroll to position [368, 0]
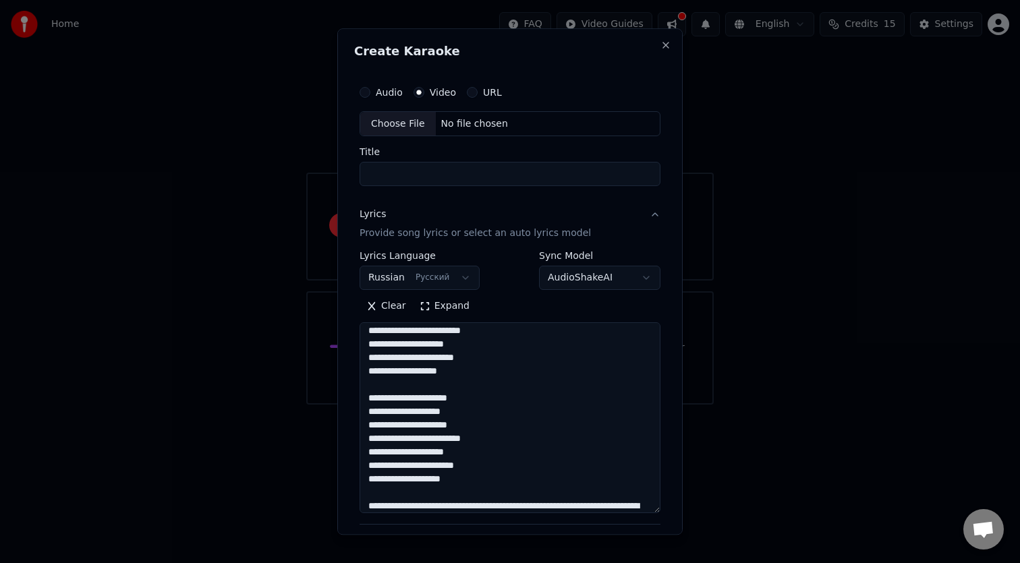
click at [601, 283] on body "**********" at bounding box center [510, 202] width 1020 height 405
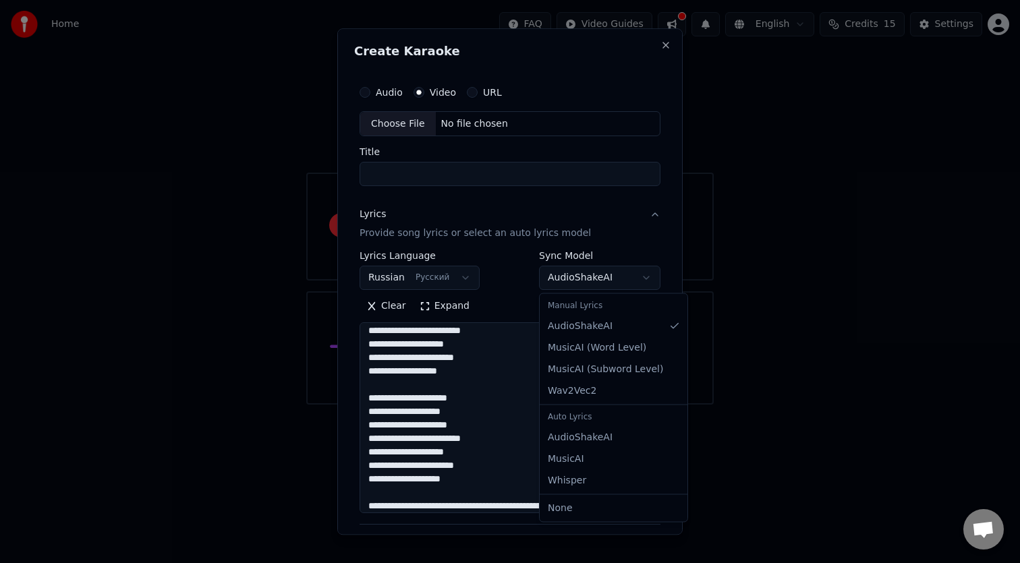
click at [606, 279] on body "**********" at bounding box center [510, 202] width 1020 height 405
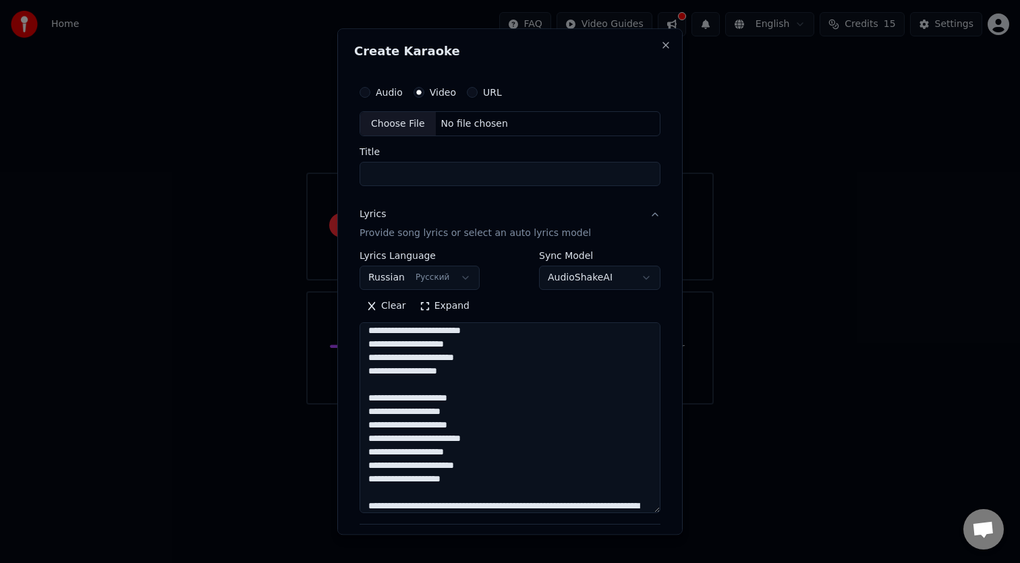
scroll to position [380, 0]
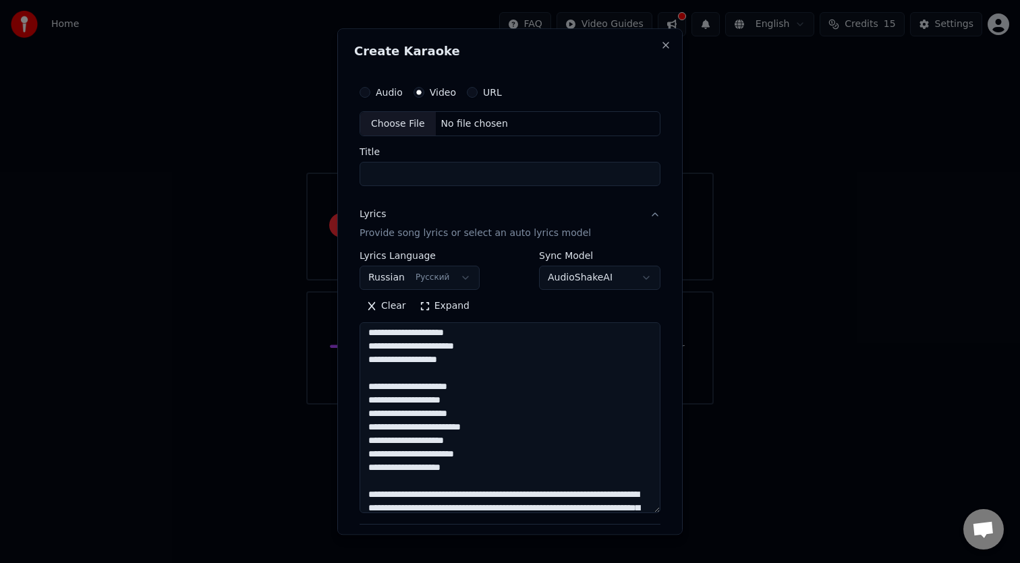
click at [476, 361] on textarea at bounding box center [510, 418] width 301 height 191
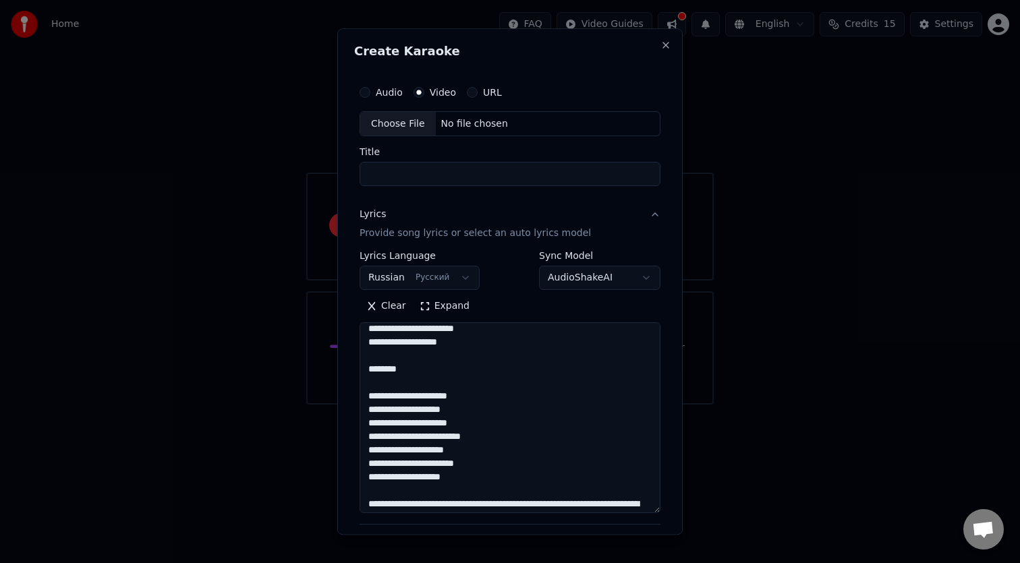
scroll to position [416, 0]
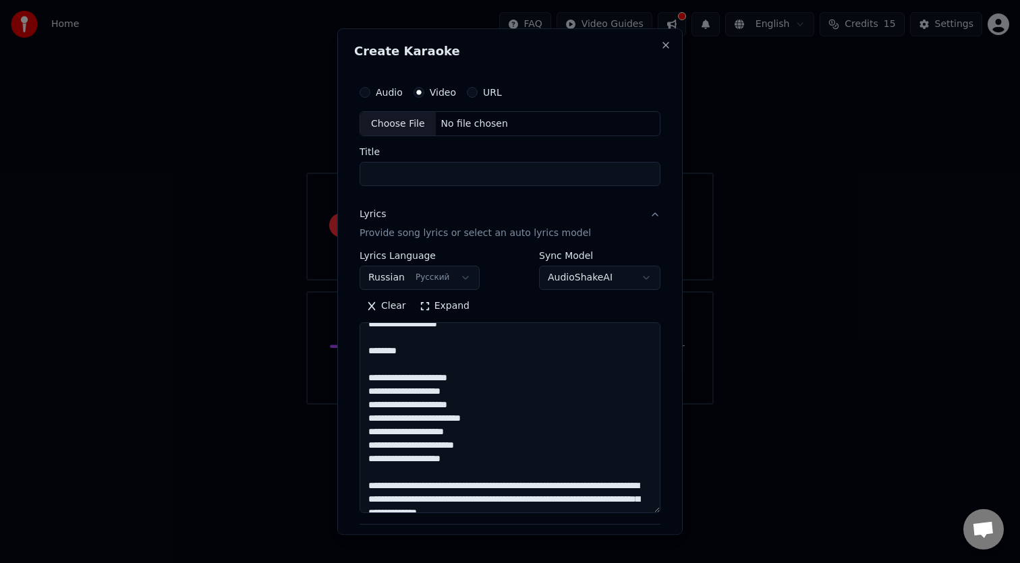
click at [381, 488] on textarea at bounding box center [510, 418] width 301 height 191
click at [496, 486] on textarea at bounding box center [510, 418] width 301 height 191
click at [484, 499] on textarea at bounding box center [510, 418] width 301 height 191
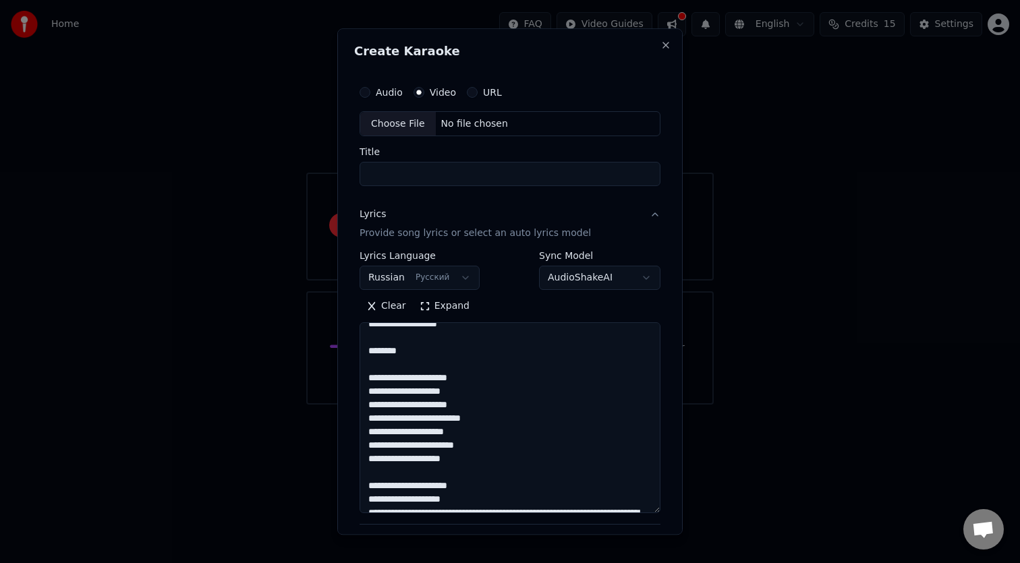
scroll to position [422, 0]
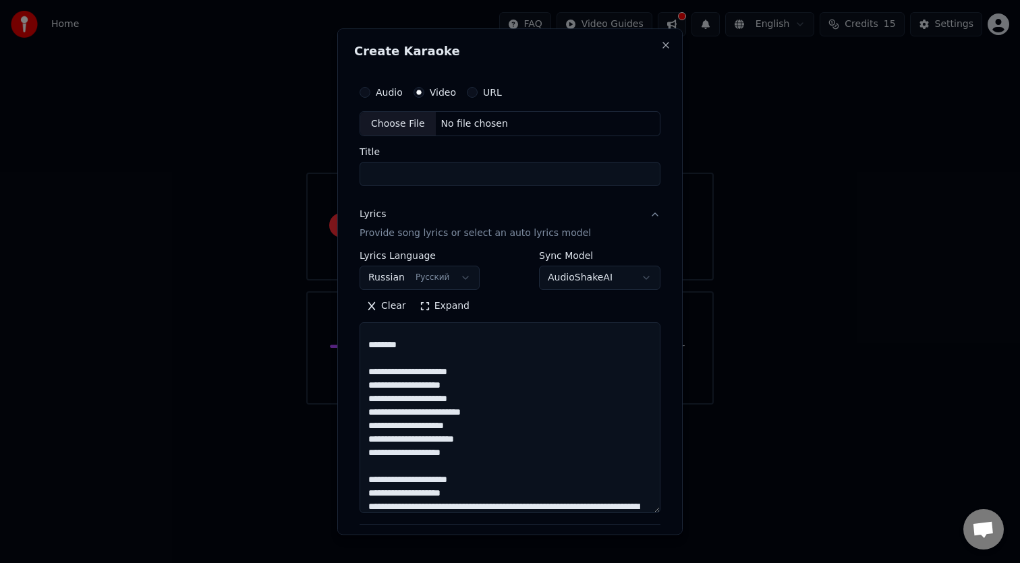
click at [491, 507] on textarea at bounding box center [510, 418] width 301 height 191
click at [514, 503] on textarea at bounding box center [510, 418] width 301 height 191
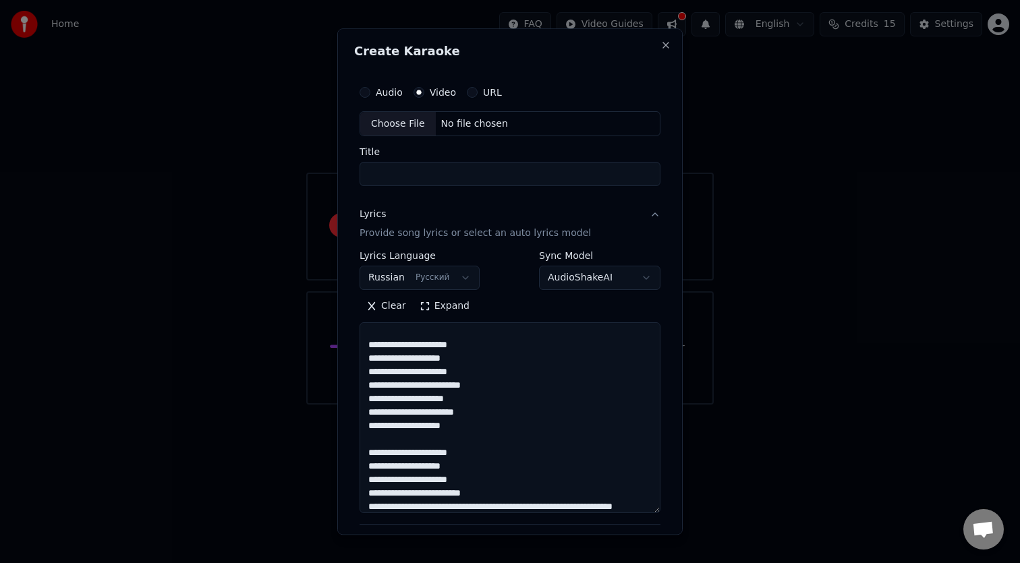
scroll to position [443, 0]
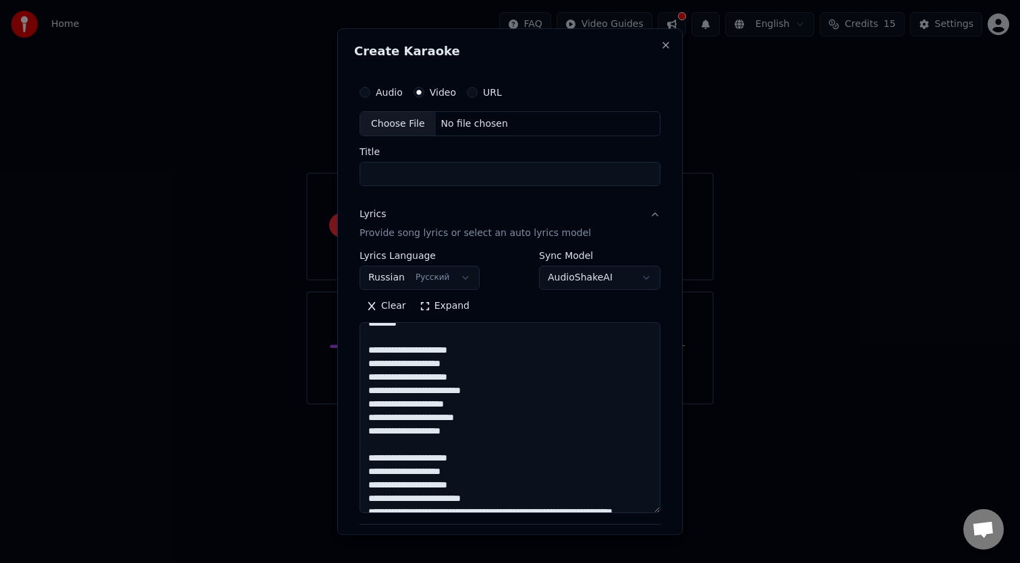
click at [454, 381] on textarea at bounding box center [510, 418] width 301 height 191
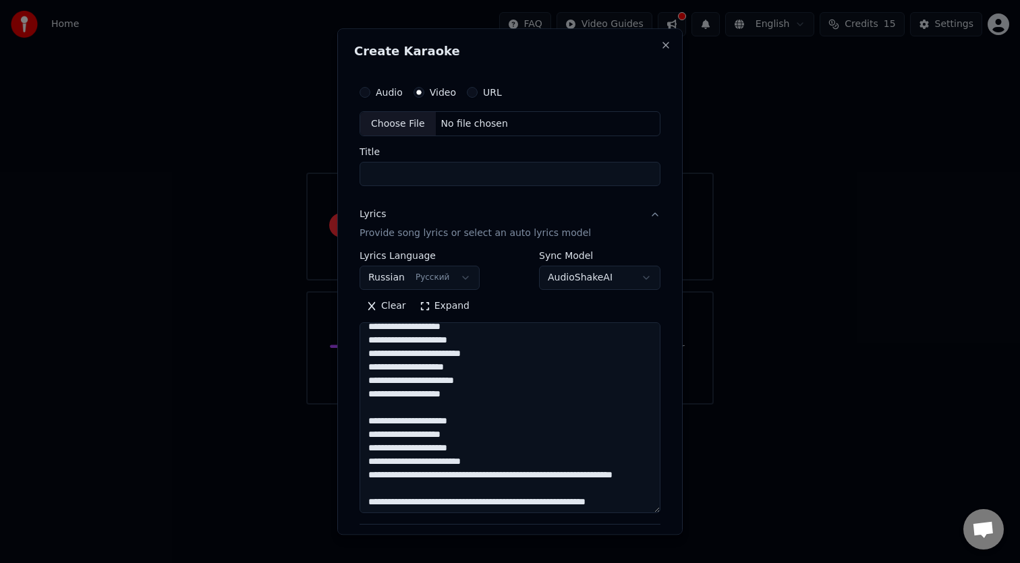
scroll to position [482, 0]
click at [484, 469] on textarea at bounding box center [510, 418] width 301 height 191
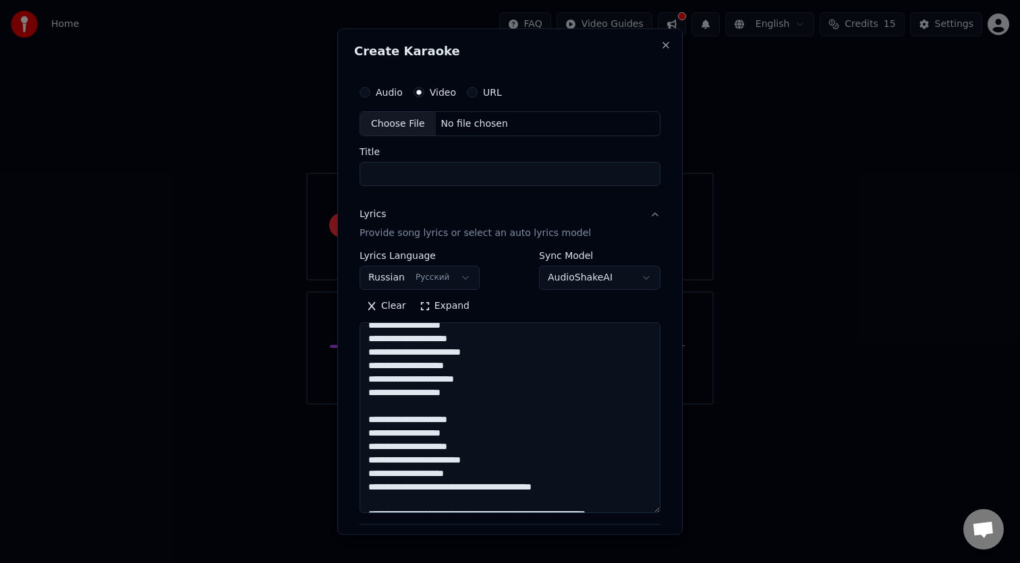
click at [506, 484] on textarea at bounding box center [510, 418] width 301 height 191
click at [490, 396] on textarea at bounding box center [510, 418] width 301 height 191
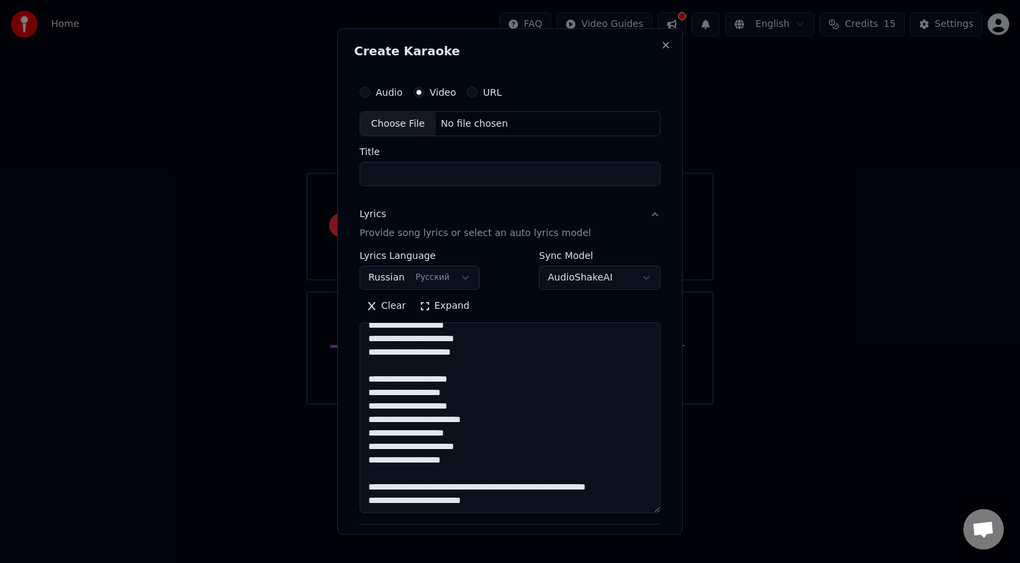
scroll to position [536, 0]
click at [407, 473] on textarea at bounding box center [510, 418] width 301 height 191
click at [511, 499] on textarea at bounding box center [510, 418] width 301 height 191
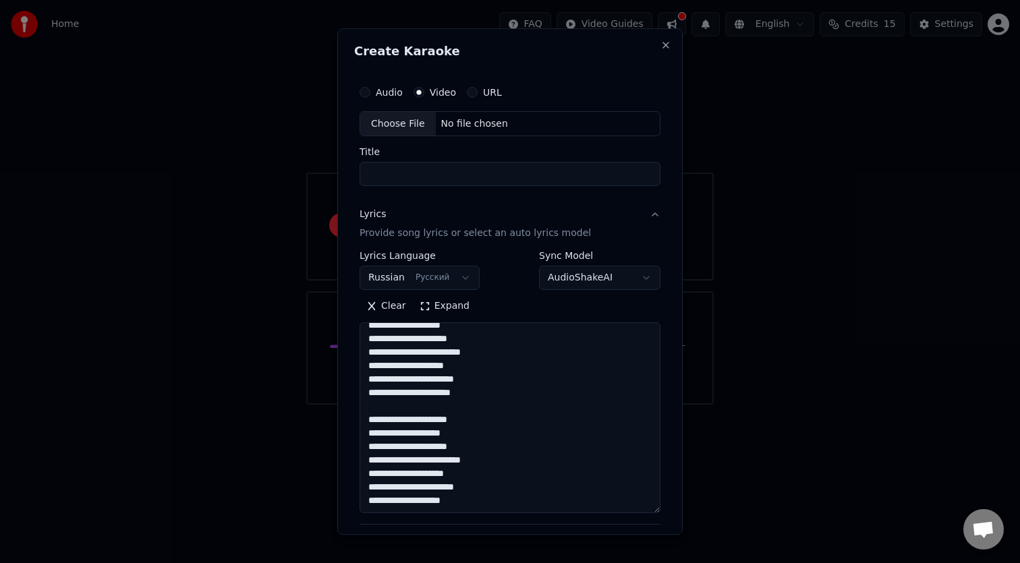
scroll to position [482, 0]
click at [497, 392] on textarea at bounding box center [510, 418] width 301 height 191
click at [495, 421] on textarea at bounding box center [510, 418] width 301 height 191
click at [483, 502] on textarea at bounding box center [510, 418] width 301 height 191
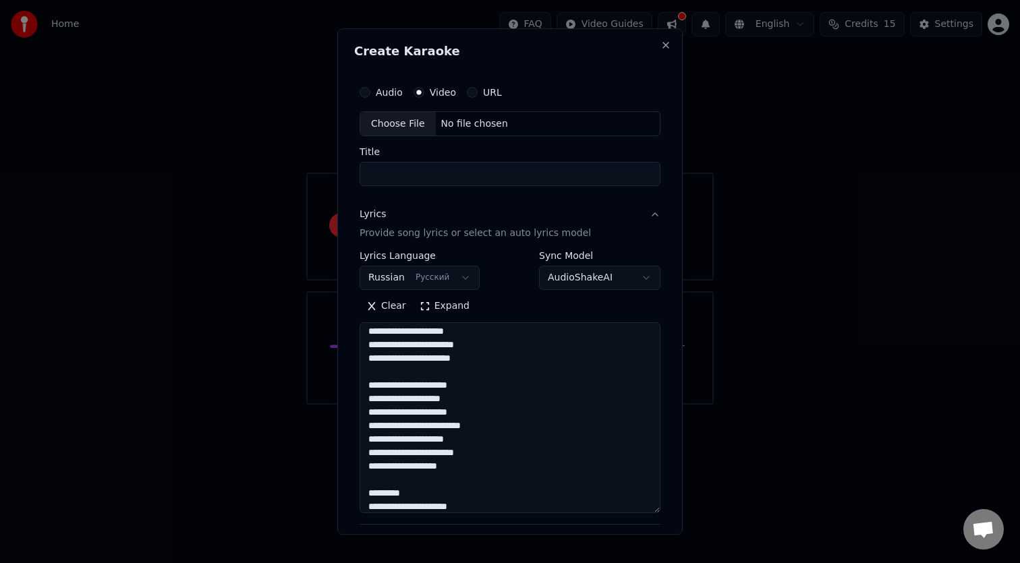
scroll to position [530, 0]
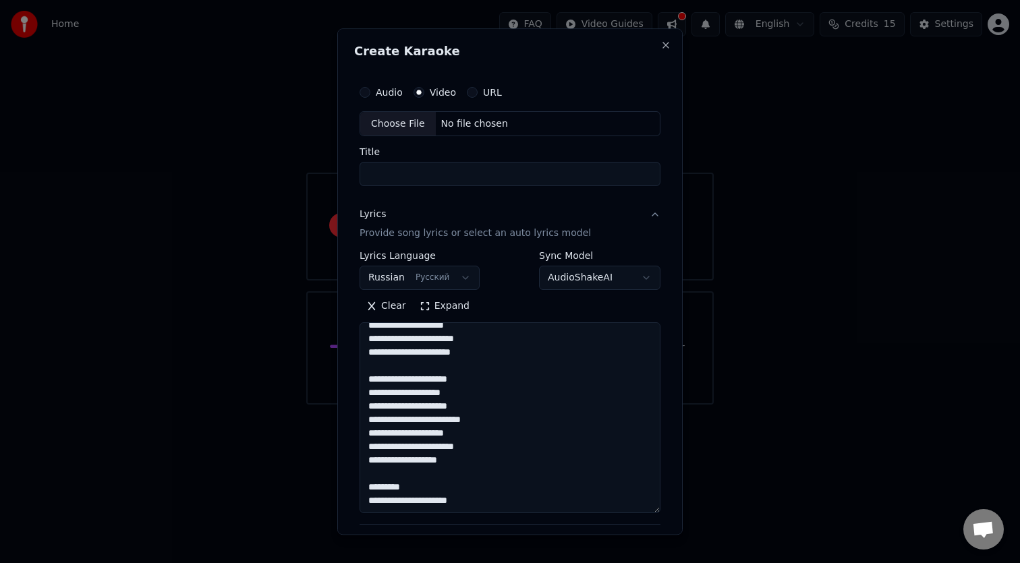
paste textarea "**********"
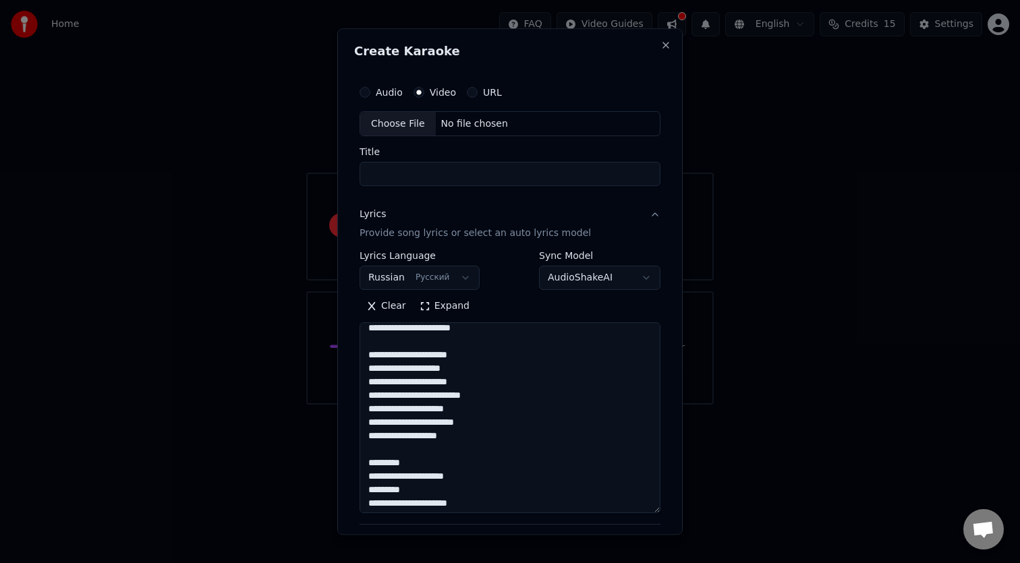
scroll to position [563, 0]
drag, startPoint x: 482, startPoint y: 490, endPoint x: 366, endPoint y: 477, distance: 117.5
click at [366, 477] on textarea at bounding box center [510, 418] width 301 height 191
click at [481, 490] on textarea at bounding box center [510, 418] width 301 height 191
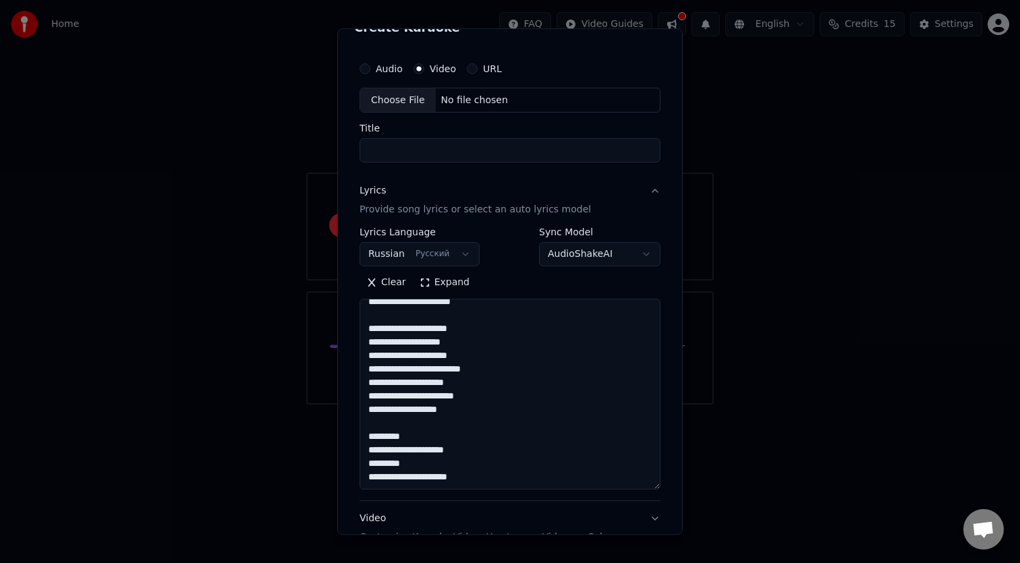
scroll to position [22, 0]
paste textarea "**********"
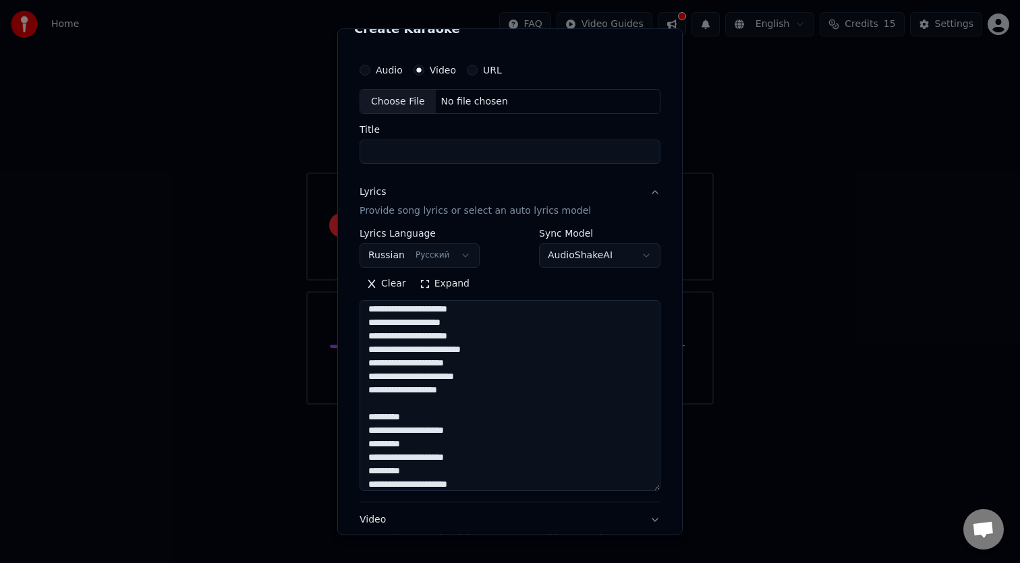
scroll to position [590, 0]
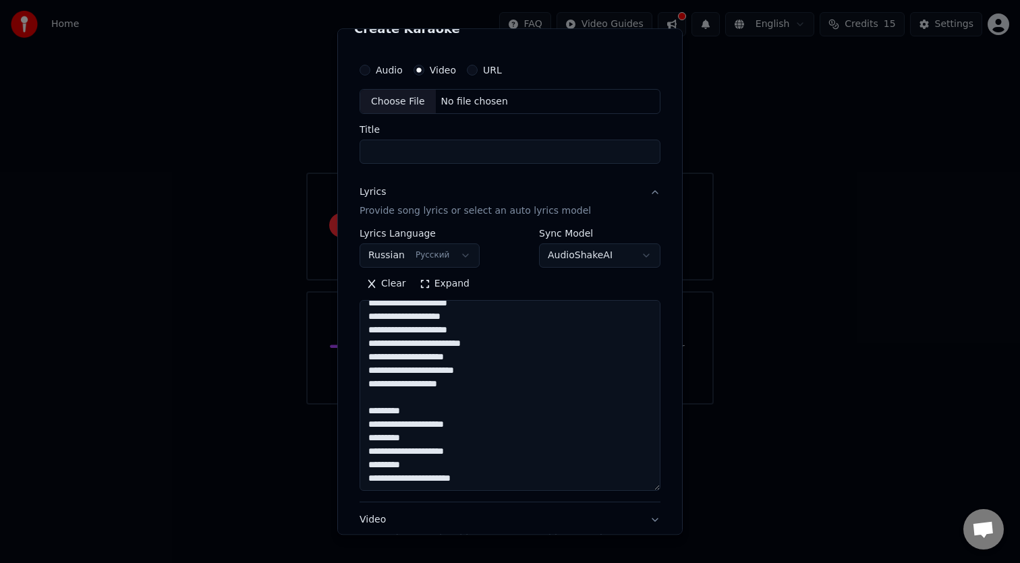
paste textarea "**********"
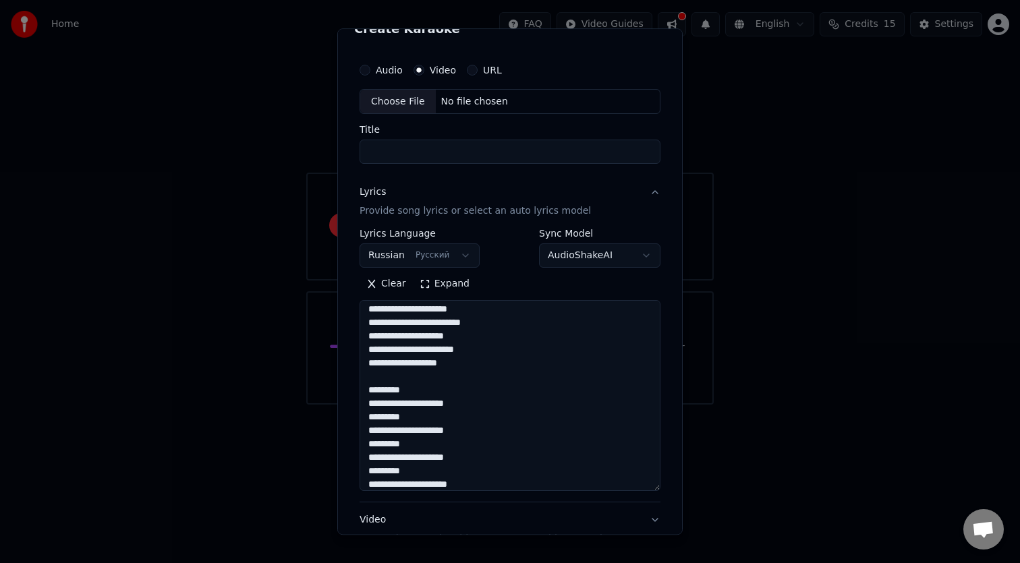
scroll to position [617, 0]
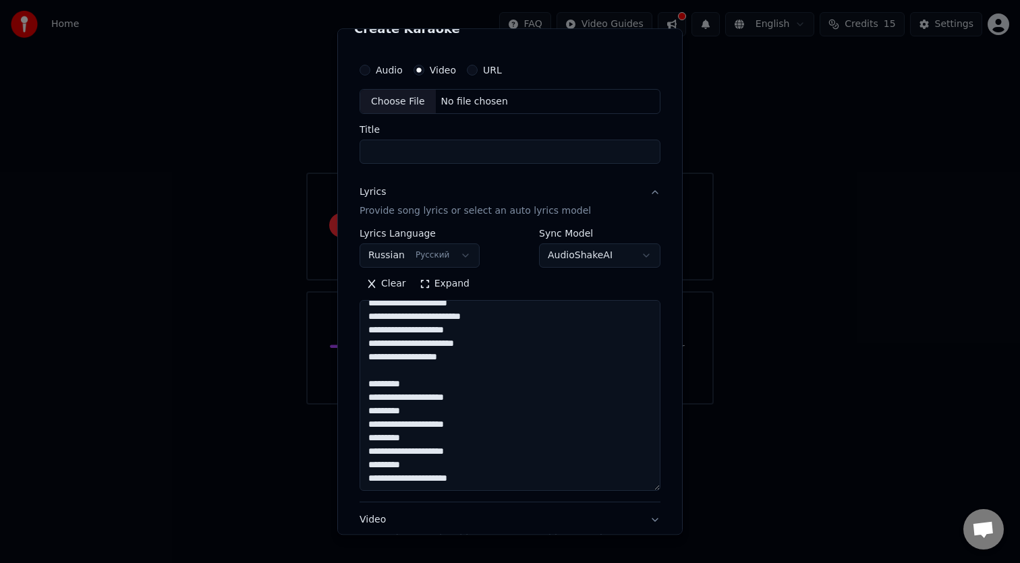
type textarea "**********"
click at [400, 109] on div "Choose File" at bounding box center [398, 102] width 76 height 24
type input "**********"
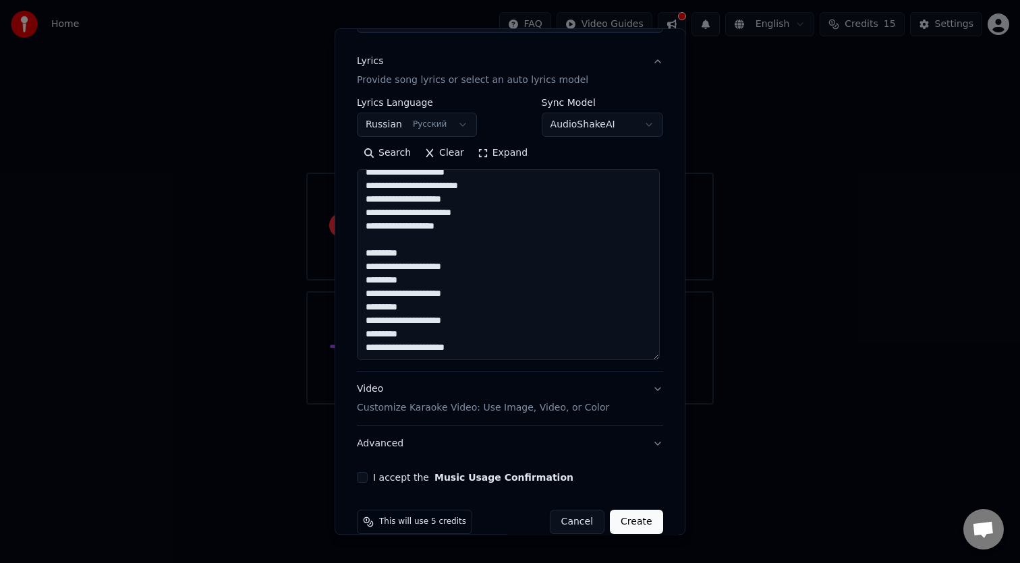
scroll to position [175, 0]
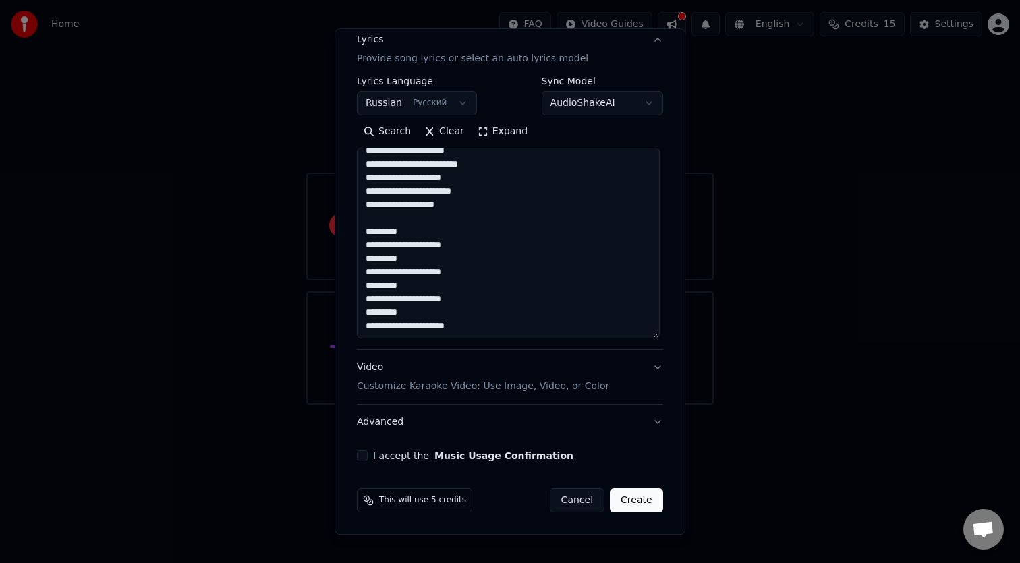
click at [508, 383] on p "Customize Karaoke Video: Use Image, Video, or Color" at bounding box center [483, 387] width 252 height 13
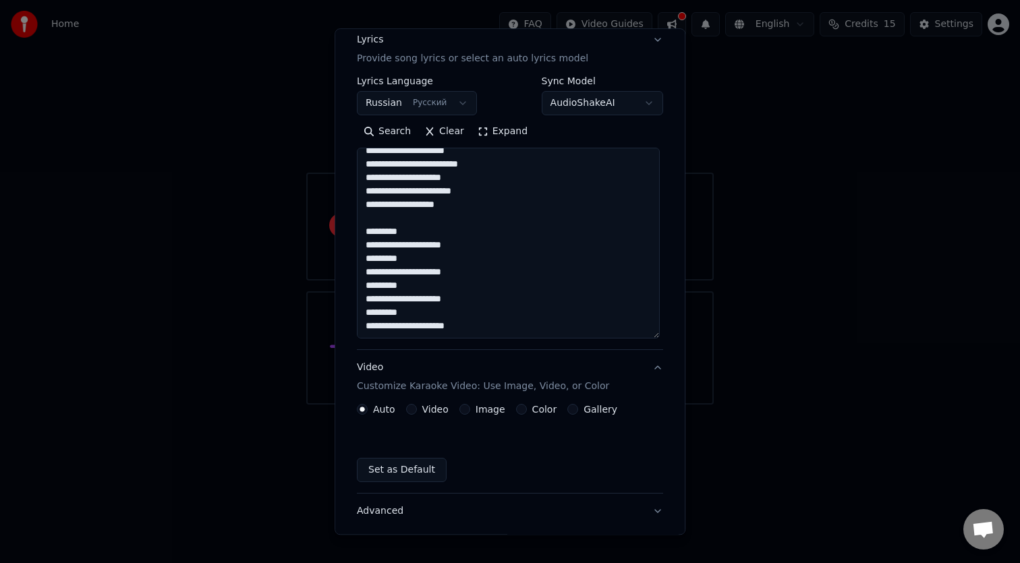
scroll to position [0, 0]
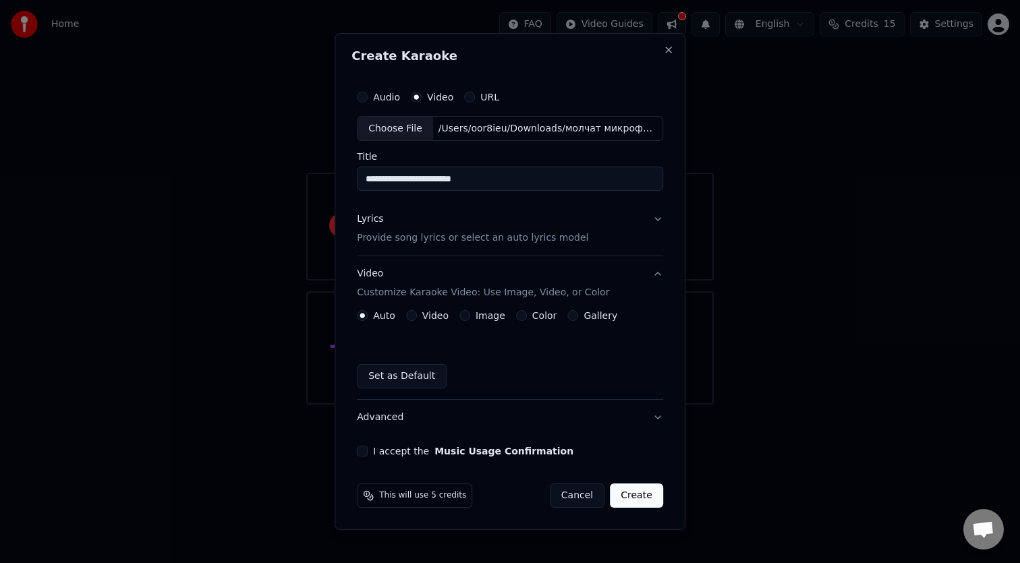
click at [416, 318] on button "Video" at bounding box center [411, 315] width 11 height 11
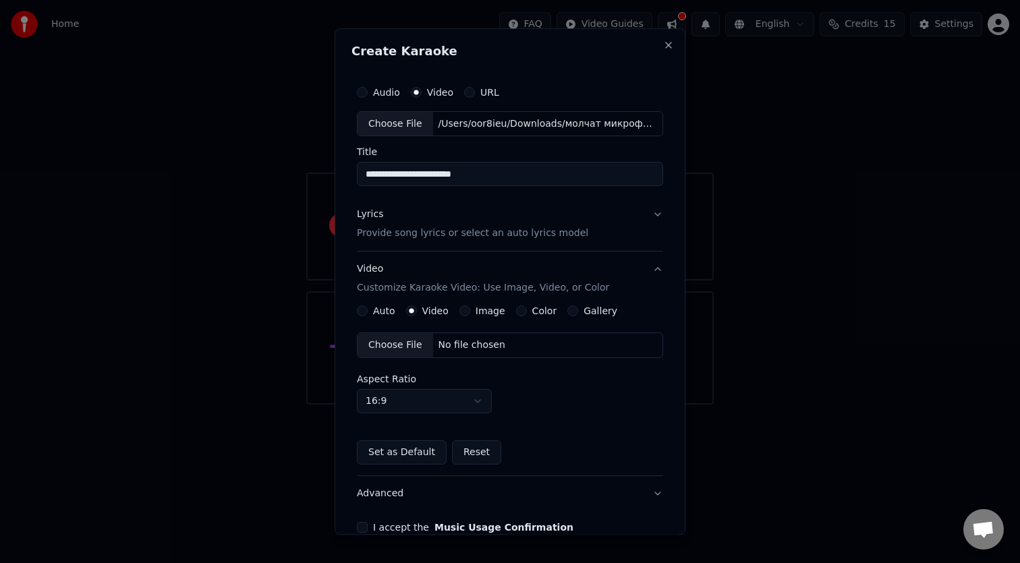
click at [376, 314] on label "Auto" at bounding box center [384, 311] width 22 height 9
click at [368, 314] on button "Auto" at bounding box center [362, 311] width 11 height 11
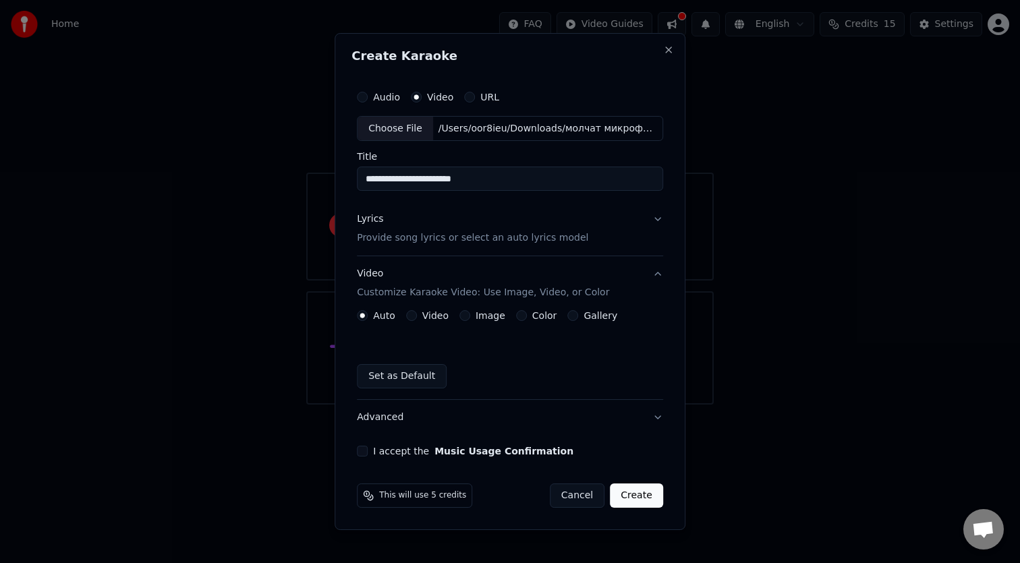
click at [386, 454] on label "I accept the Music Usage Confirmation" at bounding box center [473, 451] width 200 height 9
click at [368, 454] on button "I accept the Music Usage Confirmation" at bounding box center [362, 451] width 11 height 11
click at [434, 484] on div "This will use 5 credits" at bounding box center [414, 496] width 115 height 24
click at [643, 498] on button "Create" at bounding box center [636, 496] width 53 height 24
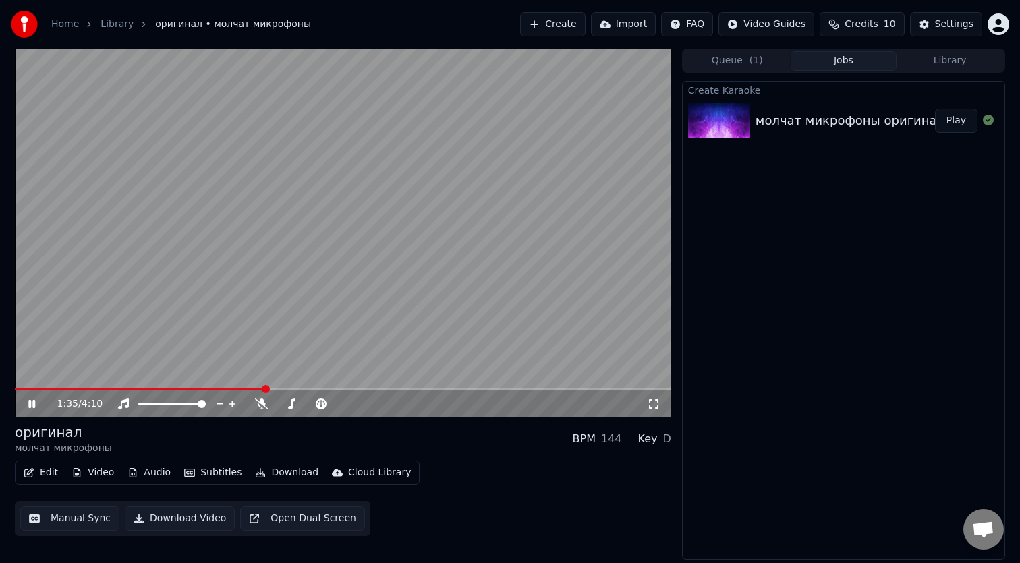
click at [226, 383] on video at bounding box center [343, 233] width 656 height 369
click at [228, 391] on span at bounding box center [140, 389] width 251 height 3
click at [265, 405] on icon at bounding box center [261, 404] width 13 height 11
click at [289, 308] on video at bounding box center [343, 233] width 656 height 369
click at [262, 404] on icon at bounding box center [261, 404] width 7 height 11
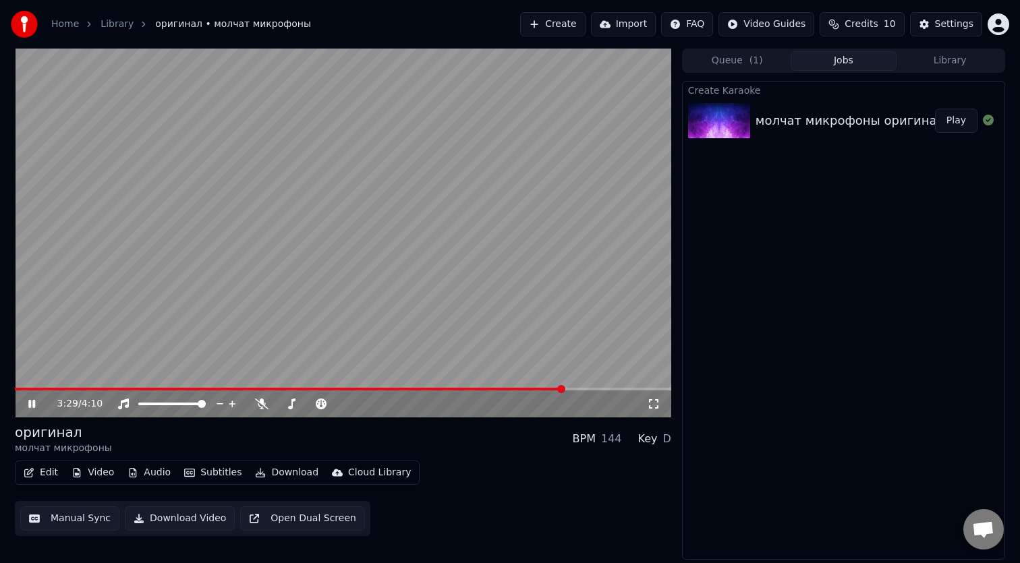
click at [281, 476] on button "Download" at bounding box center [287, 472] width 74 height 19
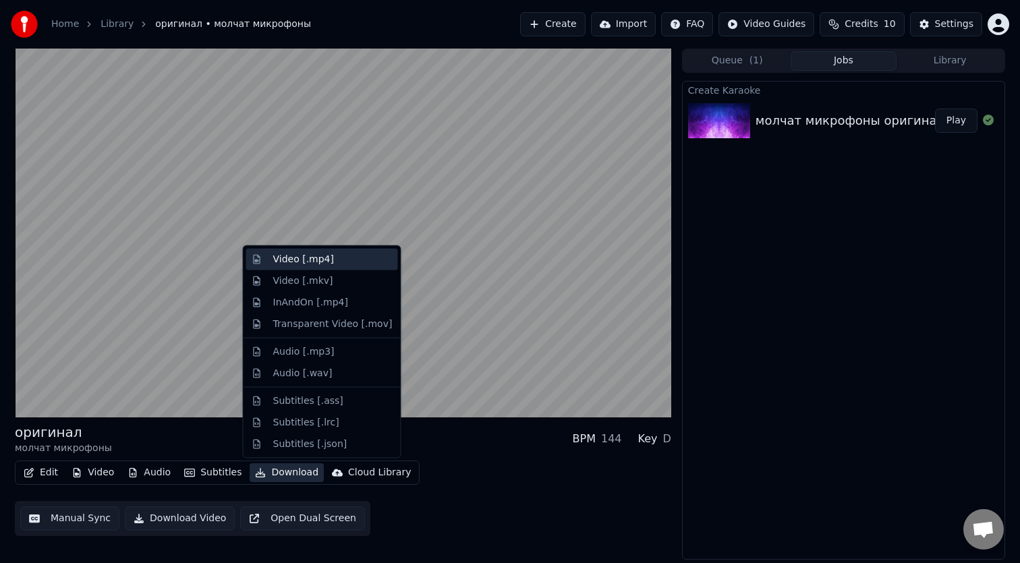
click at [316, 258] on div "Video [.mp4]" at bounding box center [303, 259] width 61 height 13
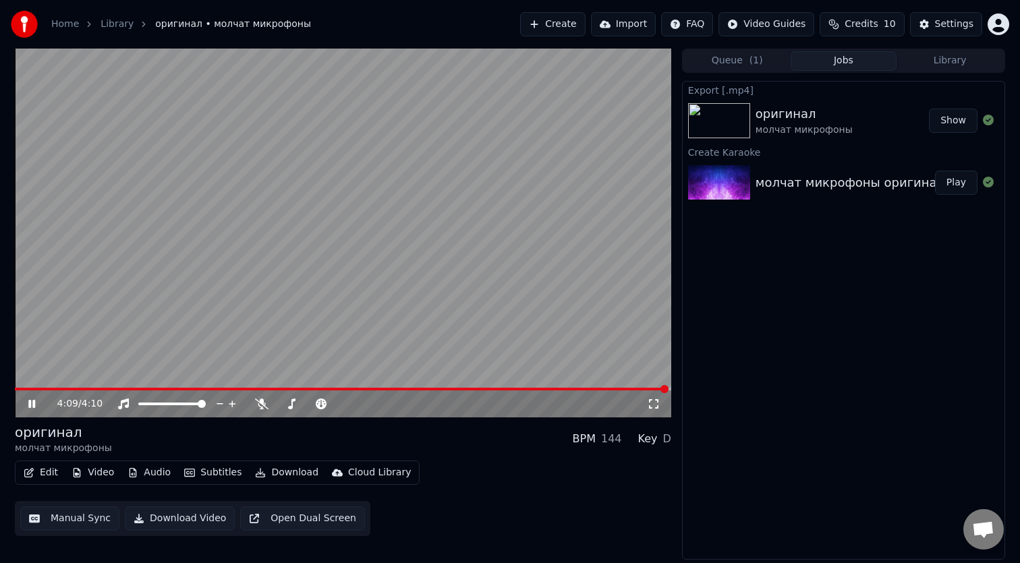
click at [976, 113] on button "Show" at bounding box center [953, 121] width 49 height 24
click at [785, 109] on div "оригинал" at bounding box center [804, 114] width 97 height 19
click at [66, 430] on div "оригинал" at bounding box center [63, 432] width 97 height 19
click at [52, 482] on div "Edit Video Audio Subtitles Download Cloud Library" at bounding box center [217, 473] width 405 height 24
click at [50, 472] on button "Edit" at bounding box center [40, 472] width 45 height 19
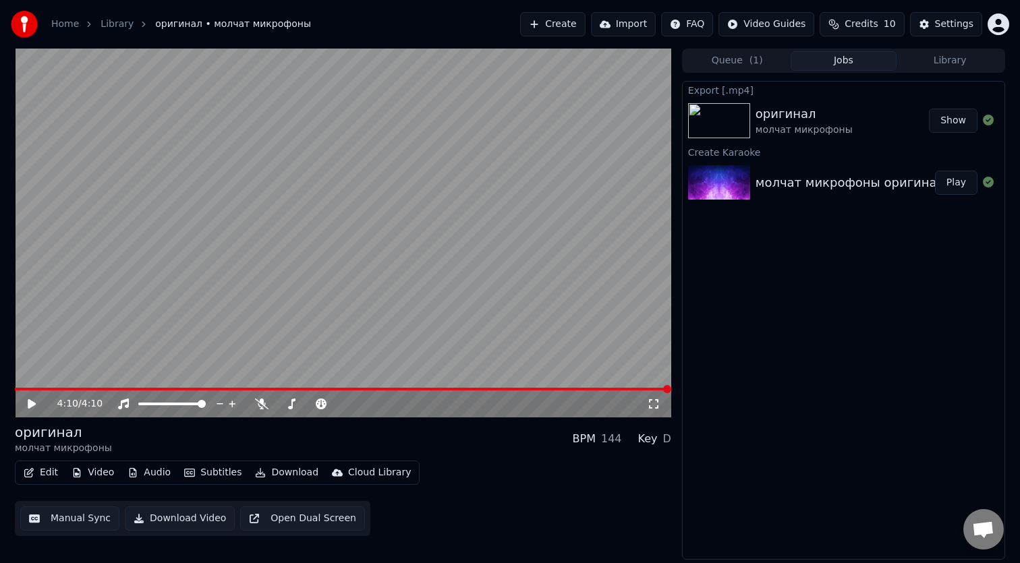
click at [808, 172] on div "молчат микрофоны оригинал Play" at bounding box center [844, 183] width 322 height 46
click at [816, 189] on div "молчат микрофоны оригинал" at bounding box center [850, 182] width 189 height 19
click at [273, 475] on button "Download" at bounding box center [287, 472] width 74 height 19
click at [824, 191] on div "молчат микрофоны оригинал" at bounding box center [850, 182] width 189 height 19
click at [886, 172] on div "молчат микрофоны оригинал Play" at bounding box center [844, 183] width 322 height 46
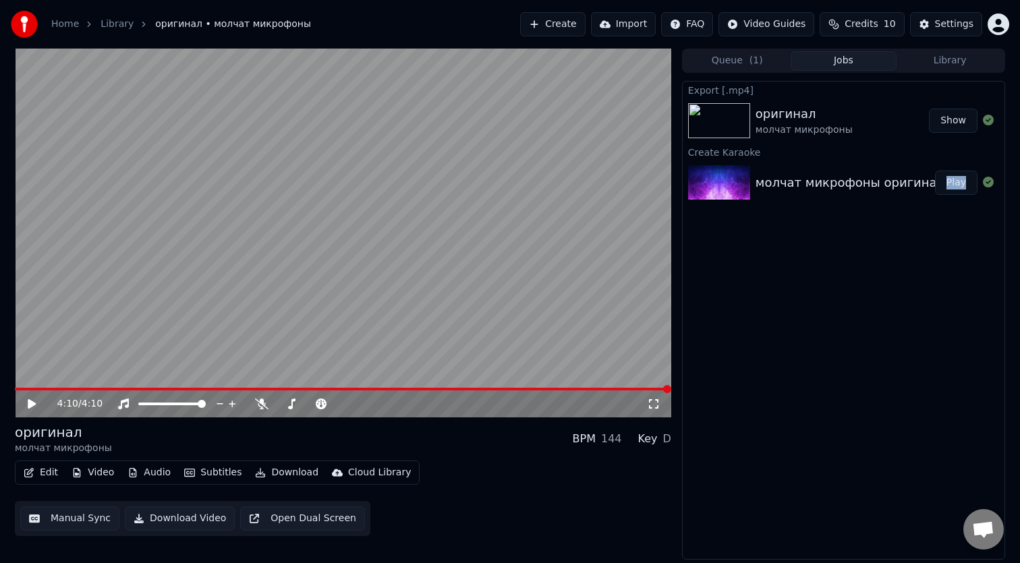
click at [886, 172] on div "молчат микрофоны оригинал Play" at bounding box center [844, 183] width 322 height 46
click at [843, 175] on div "молчат микрофоны оригинал" at bounding box center [850, 182] width 189 height 19
click at [53, 437] on div "оригинал" at bounding box center [63, 432] width 97 height 19
click at [51, 474] on button "Edit" at bounding box center [40, 472] width 45 height 19
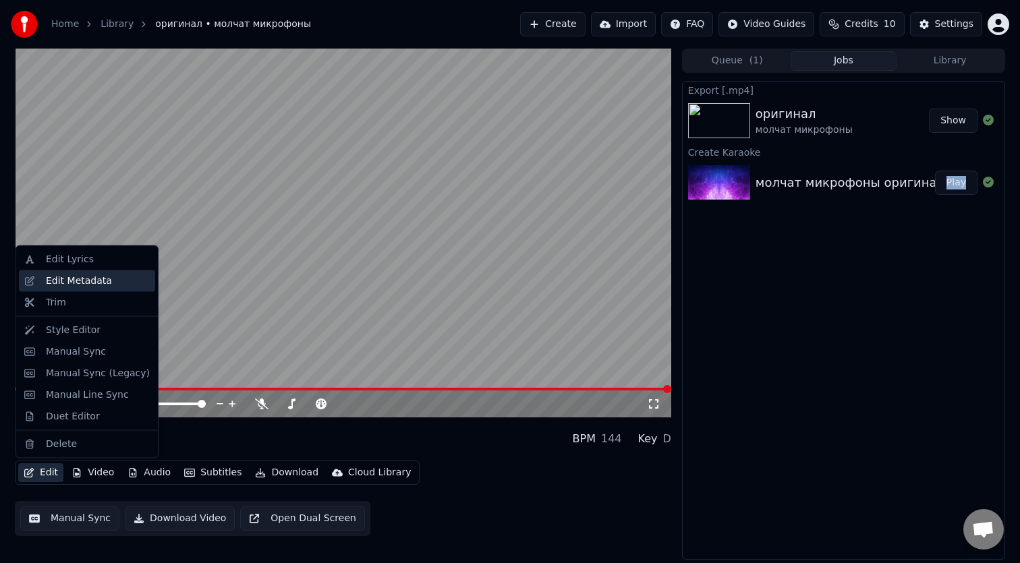
click at [92, 277] on div "Edit Metadata" at bounding box center [79, 280] width 66 height 13
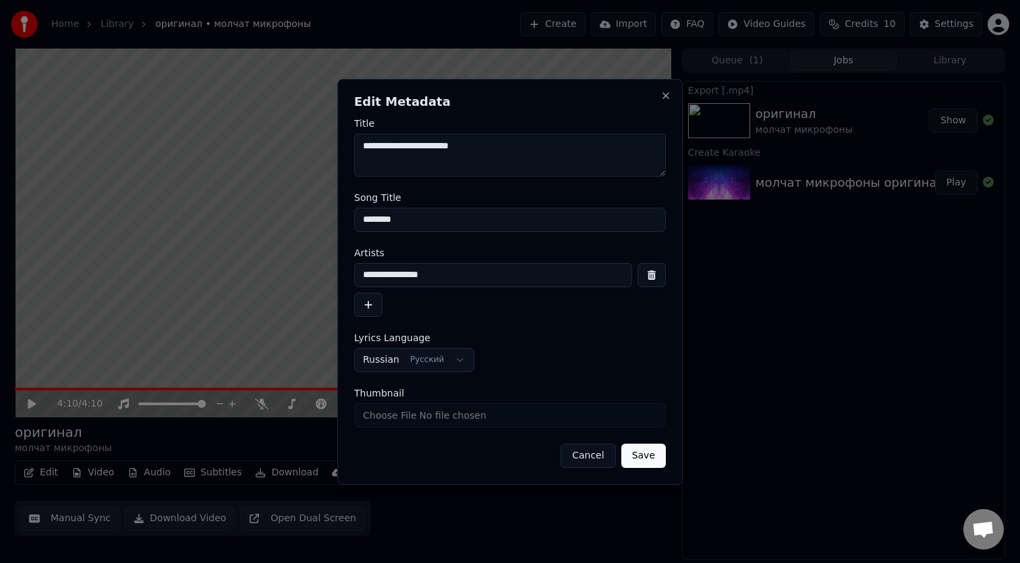
click at [427, 219] on input "********" at bounding box center [510, 220] width 312 height 24
click at [457, 289] on div "**********" at bounding box center [510, 290] width 312 height 54
click at [463, 277] on input "**********" at bounding box center [493, 275] width 278 height 24
click at [426, 216] on input "********" at bounding box center [510, 220] width 312 height 24
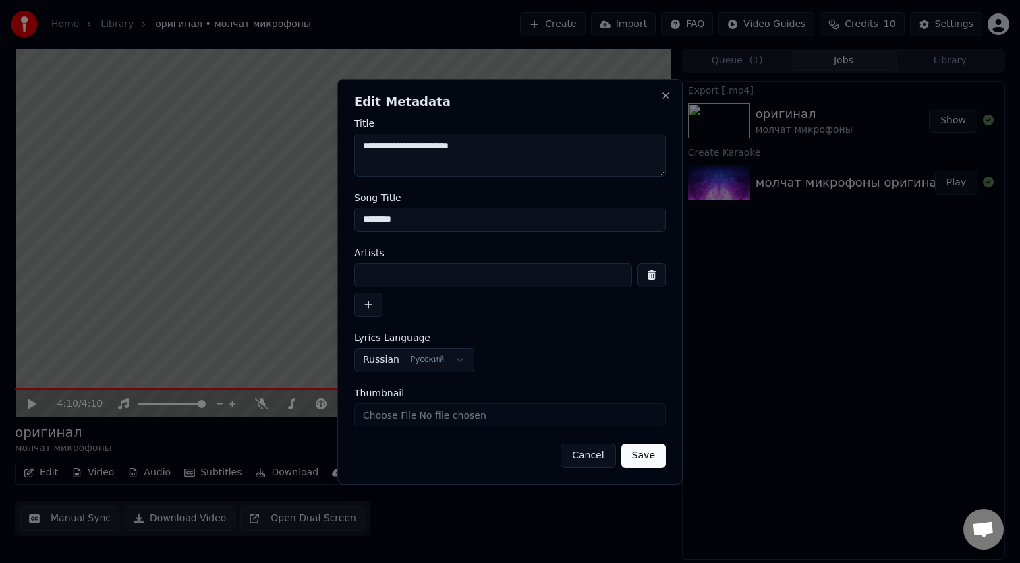
paste input "********"
click at [377, 224] on input "**********" at bounding box center [510, 220] width 312 height 24
type input "**********"
click at [391, 277] on input at bounding box center [493, 275] width 278 height 24
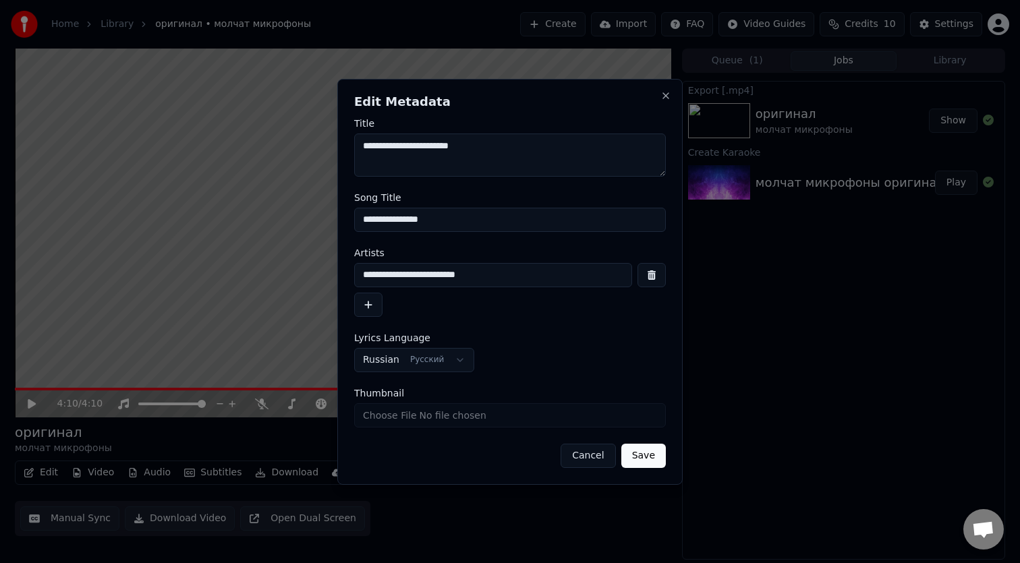
type input "**********"
click at [500, 350] on div "**********" at bounding box center [510, 360] width 312 height 24
click at [562, 424] on input "Thumbnail" at bounding box center [510, 415] width 312 height 24
click at [466, 222] on input "**********" at bounding box center [510, 220] width 312 height 24
click at [454, 157] on textarea "**********" at bounding box center [510, 155] width 312 height 43
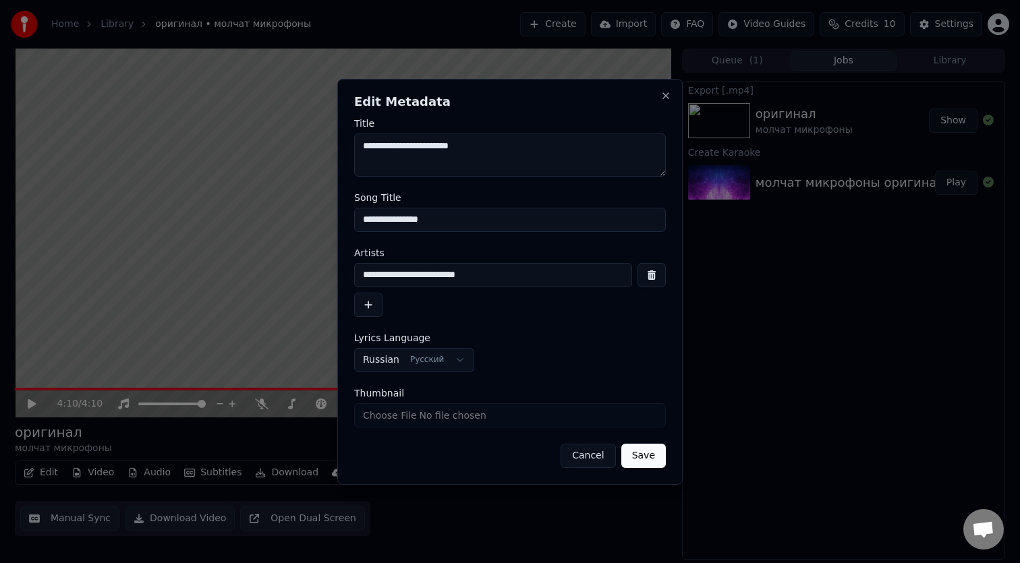
paste textarea "**********"
type textarea "**********"
click at [514, 201] on label "Song Title" at bounding box center [510, 197] width 312 height 9
click at [514, 208] on input "**********" at bounding box center [510, 220] width 312 height 24
click at [512, 210] on input "**********" at bounding box center [510, 220] width 312 height 24
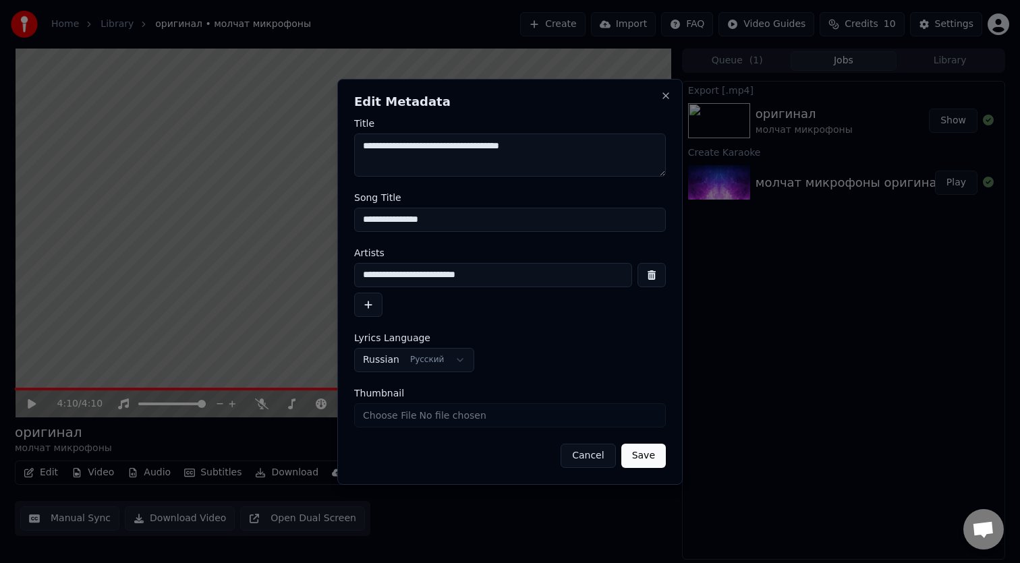
click at [643, 455] on button "Save" at bounding box center [643, 456] width 45 height 24
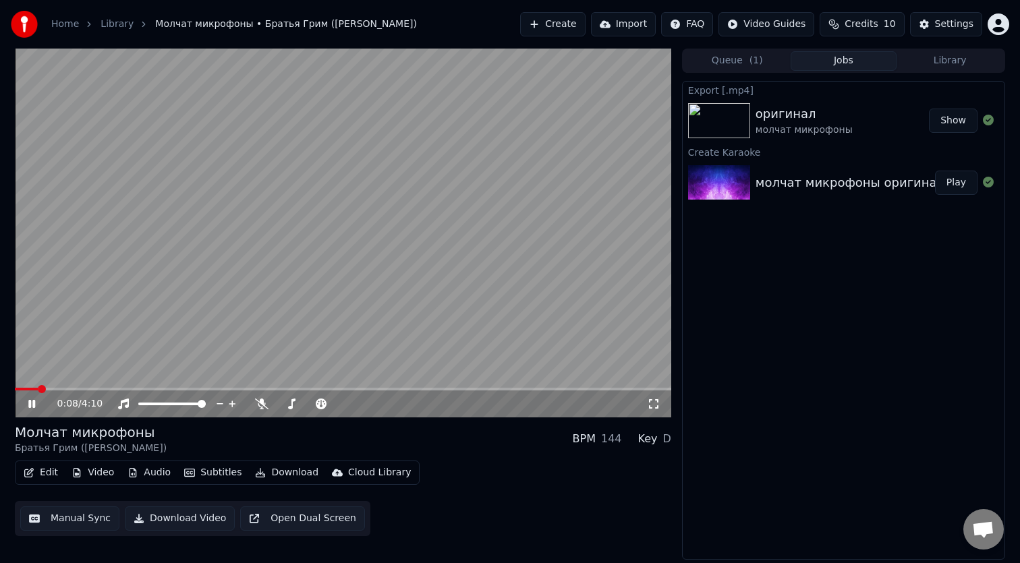
click at [354, 227] on video at bounding box center [343, 233] width 656 height 369
click at [15, 387] on span at bounding box center [19, 389] width 8 height 8
click at [32, 403] on icon at bounding box center [32, 403] width 8 height 9
click at [32, 404] on icon at bounding box center [31, 404] width 7 height 8
click at [47, 473] on button "Edit" at bounding box center [40, 472] width 45 height 19
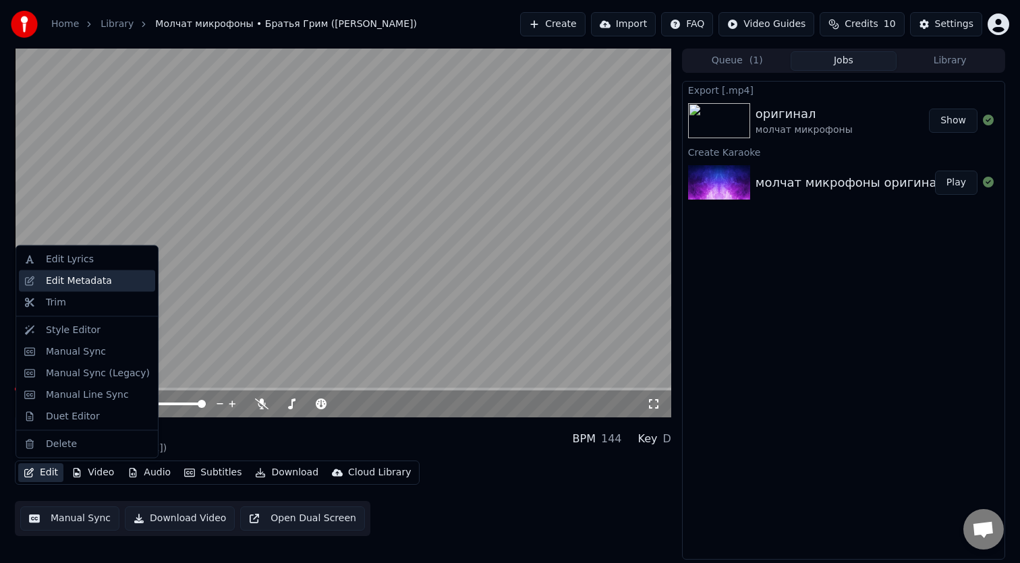
click at [85, 275] on div "Edit Metadata" at bounding box center [79, 280] width 66 height 13
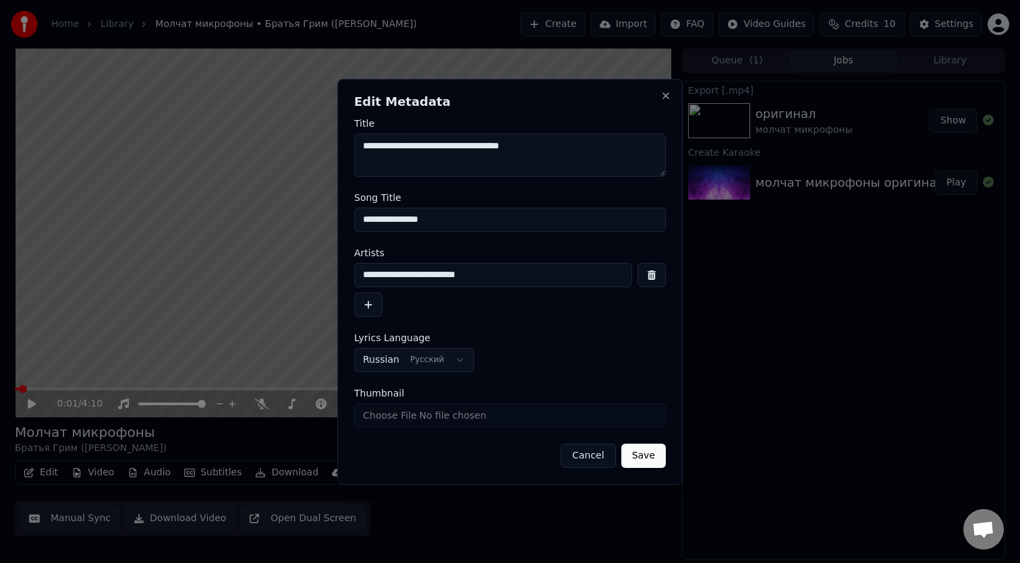
click at [493, 423] on input "Thumbnail" at bounding box center [510, 415] width 312 height 24
type input "**********"
click at [634, 456] on button "Save" at bounding box center [643, 456] width 45 height 24
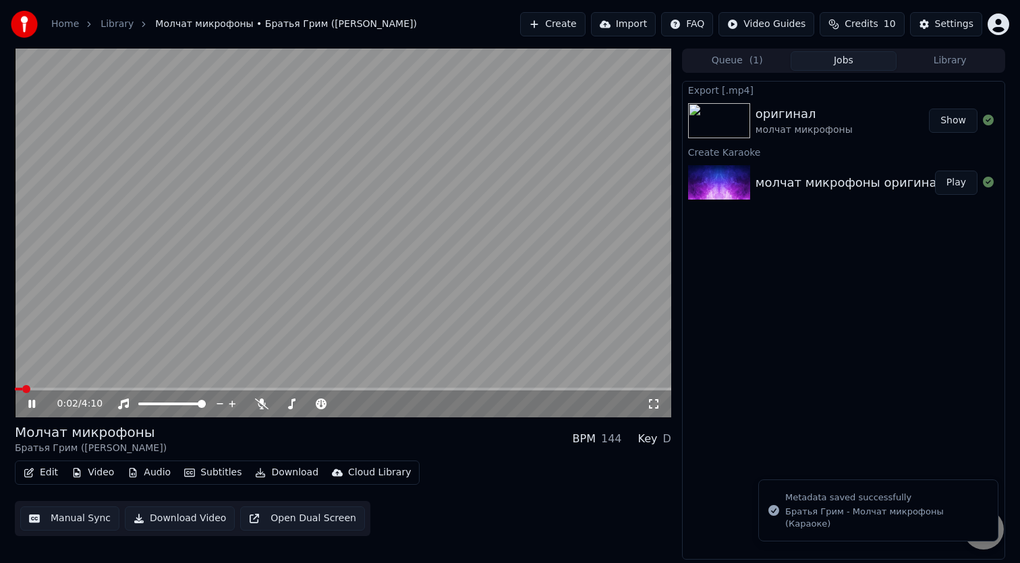
click at [273, 474] on button "Download" at bounding box center [287, 472] width 74 height 19
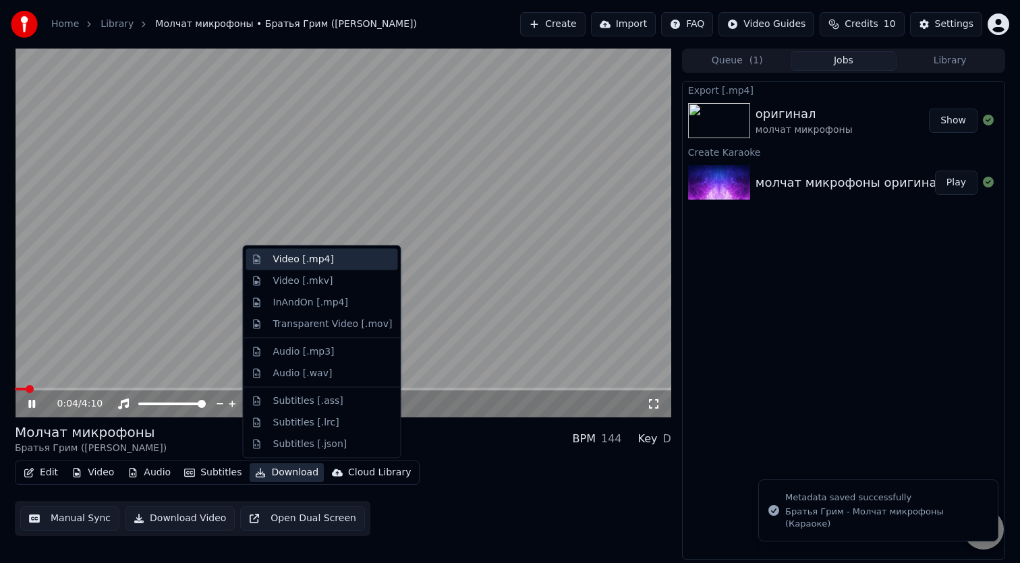
click at [323, 258] on div "Video [.mp4]" at bounding box center [303, 259] width 61 height 13
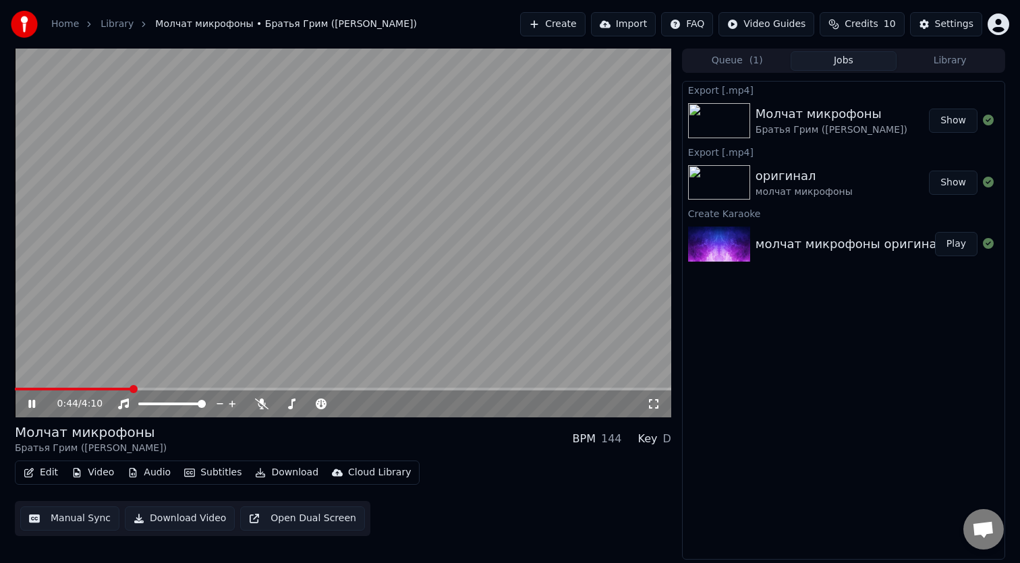
click at [943, 122] on button "Show" at bounding box center [953, 121] width 49 height 24
click at [381, 236] on video at bounding box center [343, 233] width 656 height 369
